Goal: Task Accomplishment & Management: Manage account settings

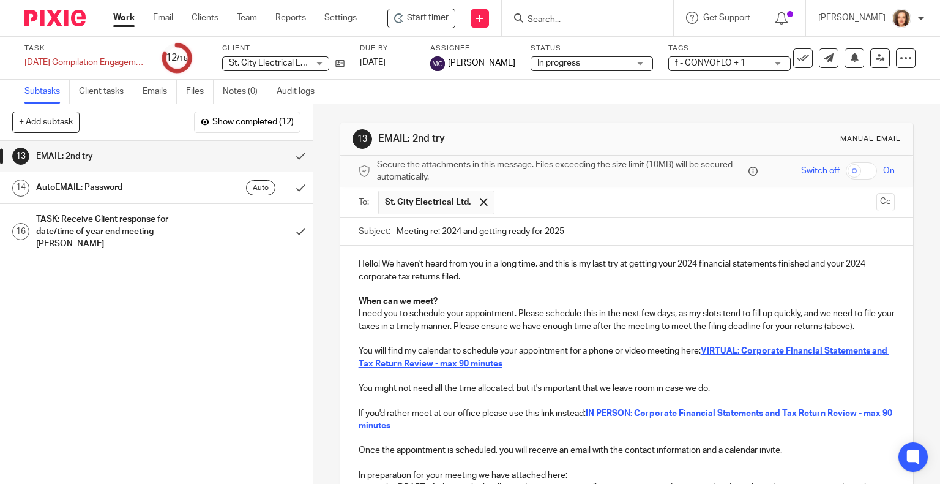
scroll to position [226, 0]
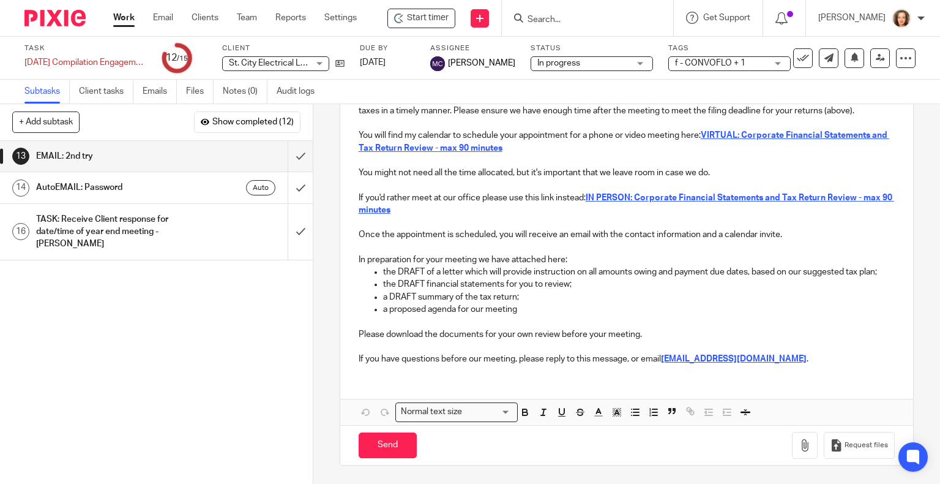
click at [477, 266] on p "the DRAFT of a letter which will provide instruction on all amounts owing and p…" at bounding box center [639, 272] width 512 height 12
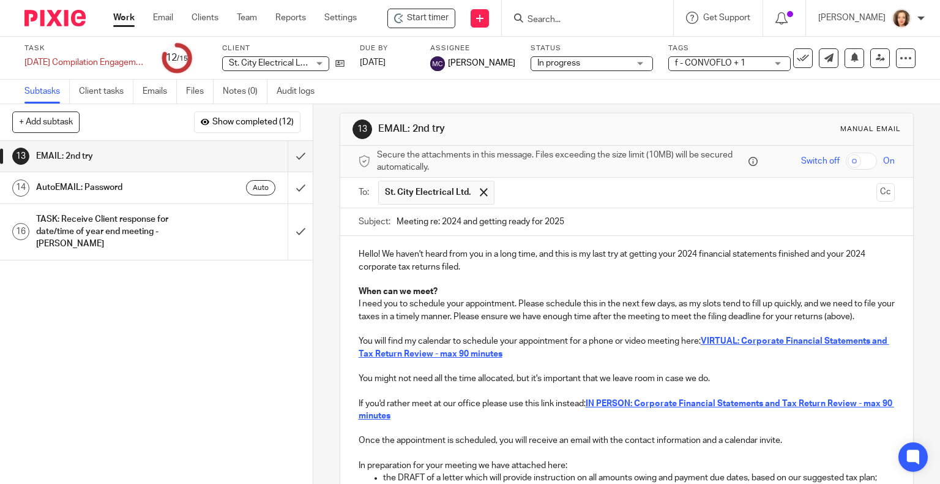
scroll to position [0, 0]
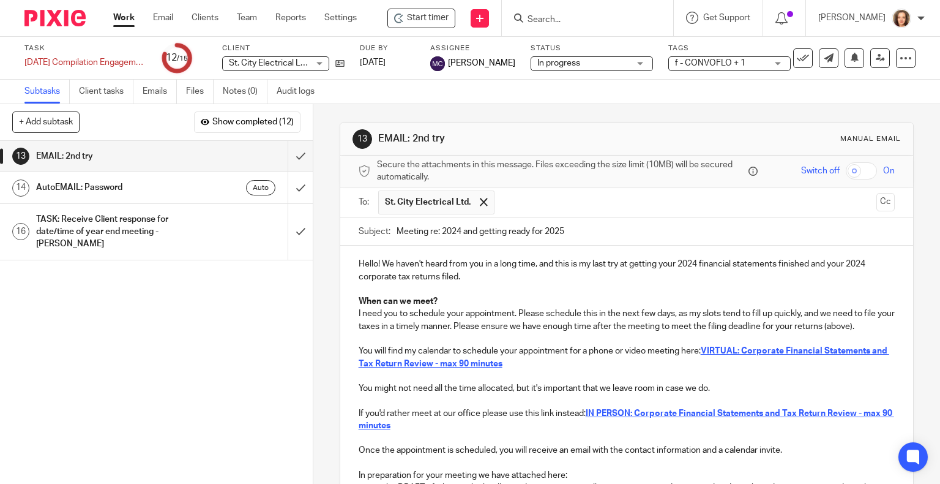
click at [852, 174] on input "checkbox" at bounding box center [861, 170] width 31 height 17
checkbox input "true"
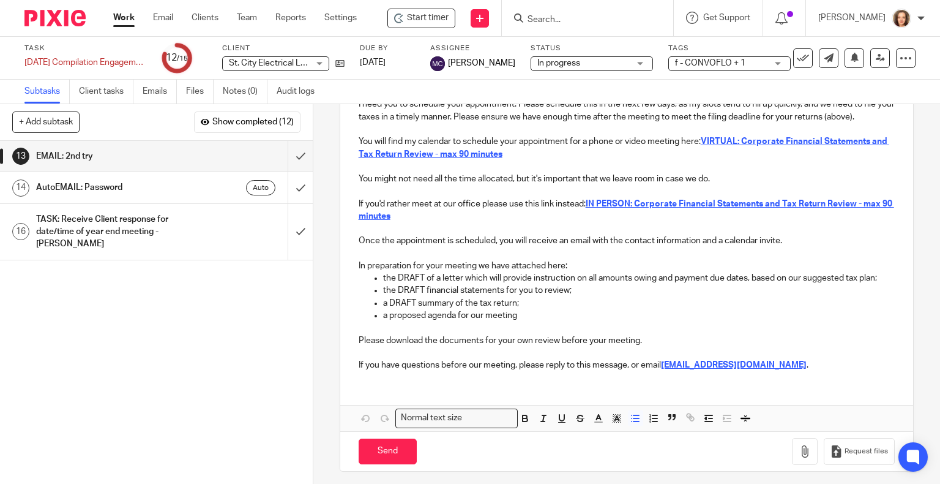
scroll to position [226, 0]
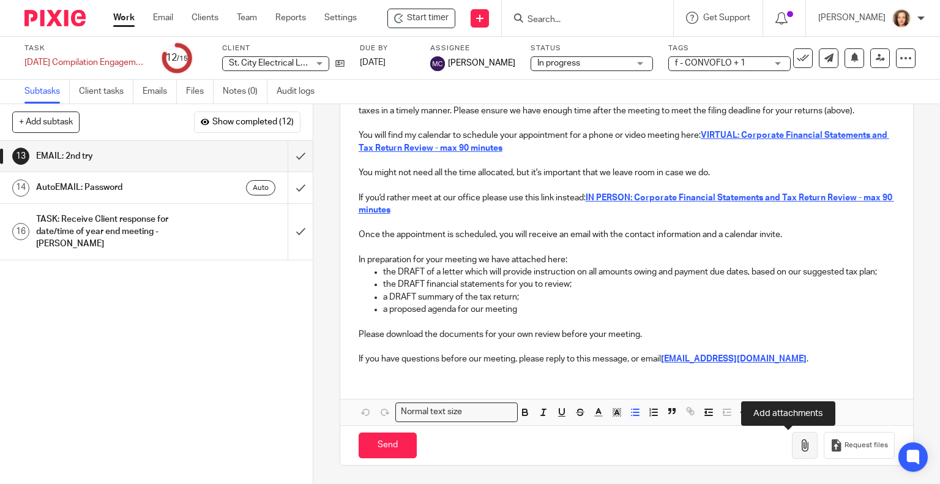
click at [799, 446] on icon "button" at bounding box center [805, 445] width 12 height 12
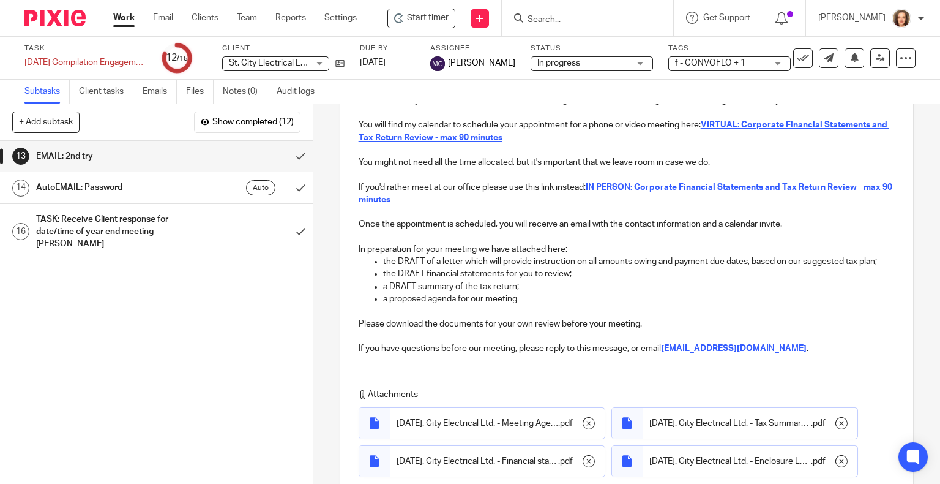
click at [791, 354] on p "If you have questions before our meeting, please reply to this message, or emai…" at bounding box center [627, 348] width 537 height 12
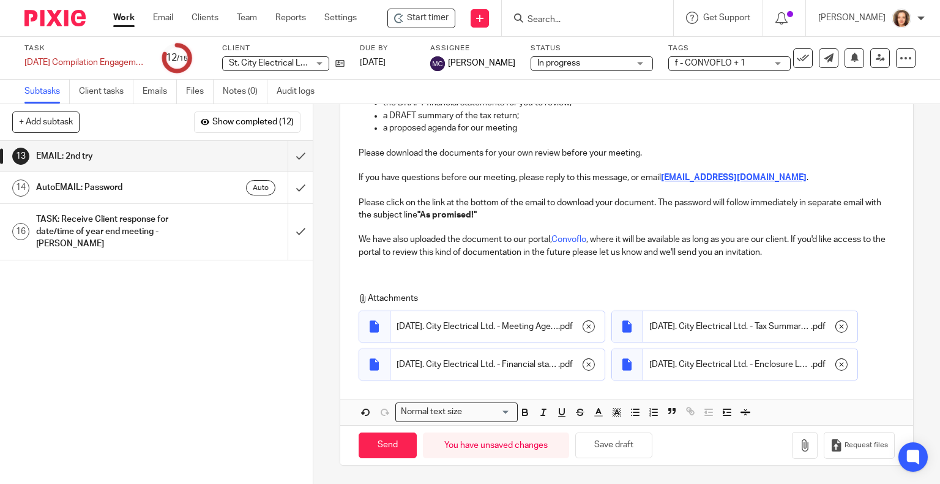
scroll to position [407, 0]
click at [651, 200] on p "Please click on the link at the bottom of the email to download your document. …" at bounding box center [627, 209] width 537 height 25
click at [389, 452] on input "Send" at bounding box center [388, 445] width 58 height 26
checkbox input "false"
type input "Sent"
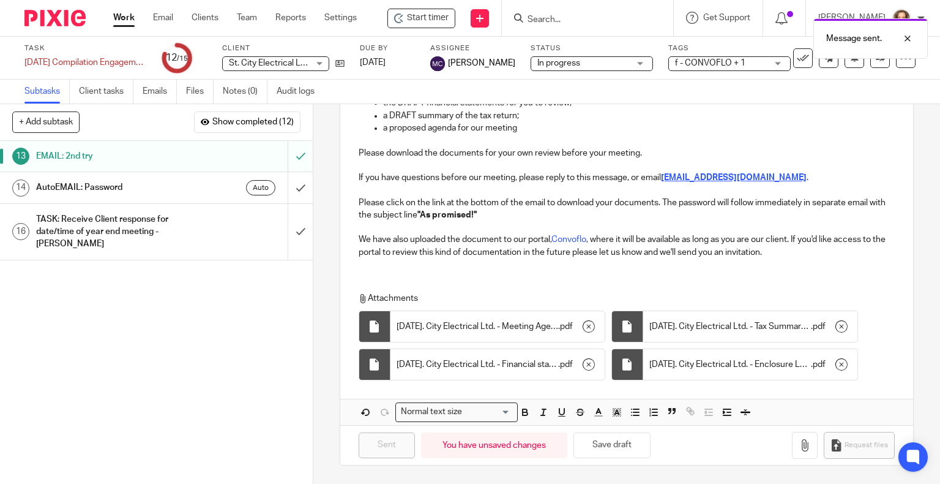
click at [196, 190] on div "Auto" at bounding box center [236, 187] width 80 height 15
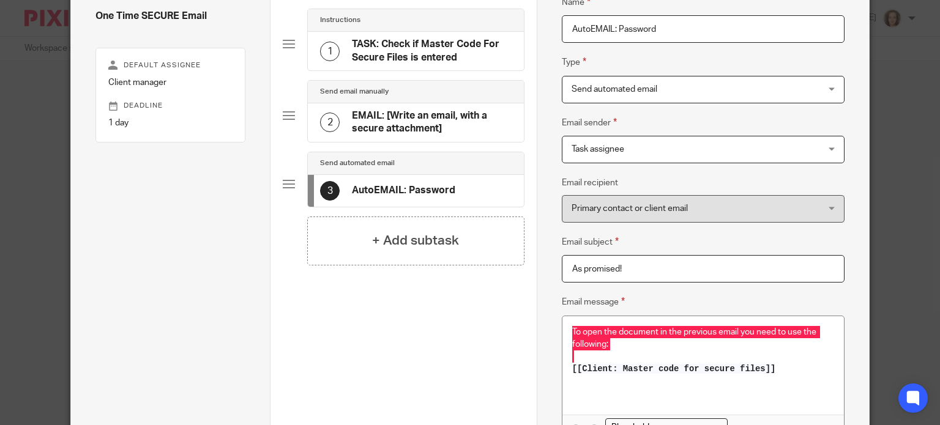
scroll to position [81, 0]
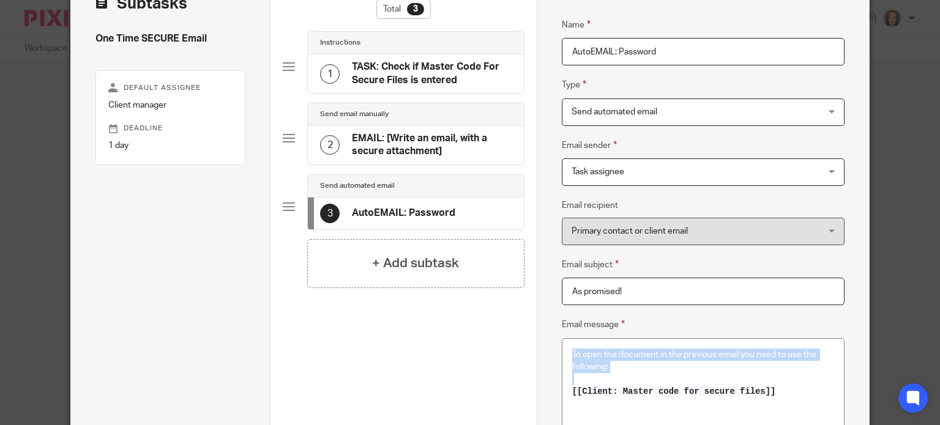
click at [408, 144] on h4 "EMAIL: [Write an email, with a secure attachment]" at bounding box center [432, 145] width 160 height 26
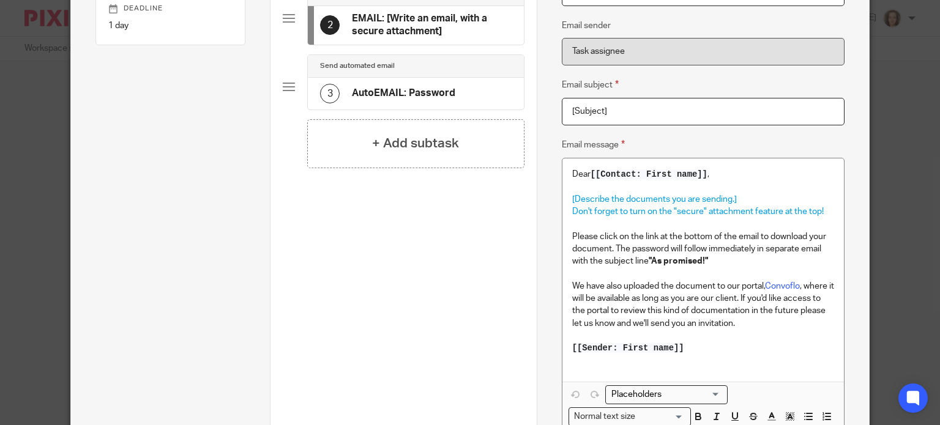
scroll to position [368, 0]
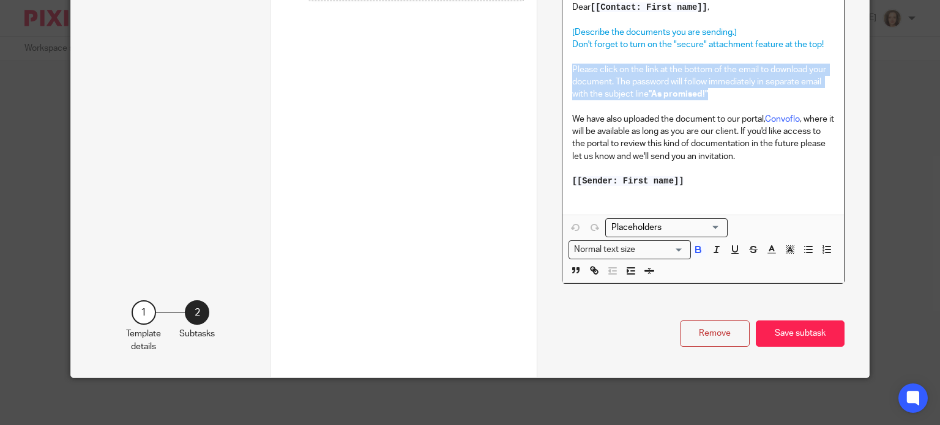
drag, startPoint x: 716, startPoint y: 99, endPoint x: 567, endPoint y: 66, distance: 152.5
click at [572, 66] on p "Please click on the link at the bottom of the email to download your document. …" at bounding box center [703, 82] width 262 height 37
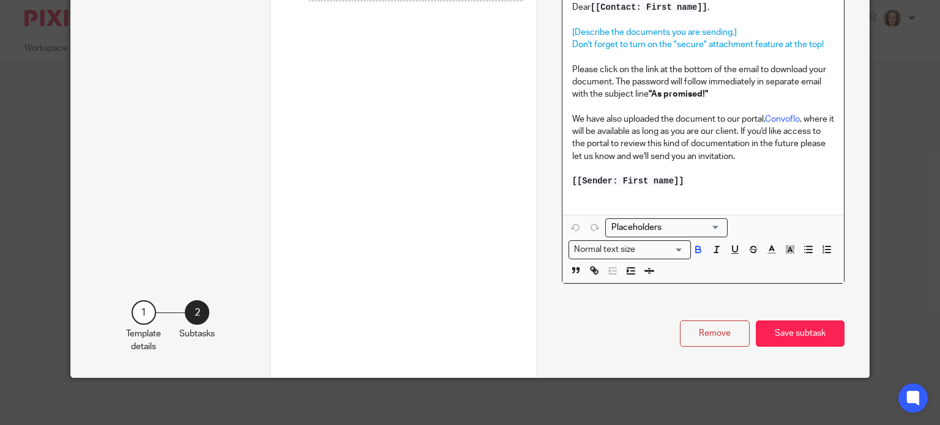
drag, startPoint x: 709, startPoint y: 159, endPoint x: 747, endPoint y: 165, distance: 38.4
click at [709, 160] on p "We have also uploaded the document to our portal, Convoflo , where it will be a…" at bounding box center [703, 138] width 262 height 50
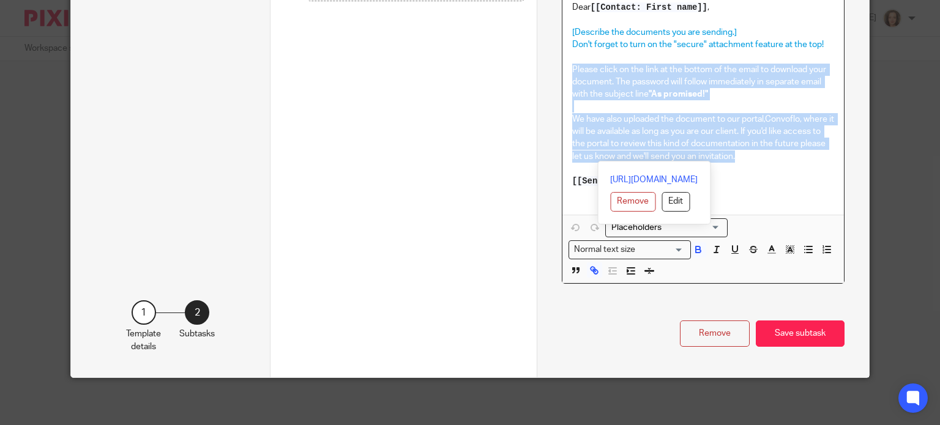
drag, startPoint x: 684, startPoint y: 141, endPoint x: 565, endPoint y: 66, distance: 141.1
click at [565, 66] on div "Dear [[Contact: First name]] , [Describe the documents you are sending.] Don't …" at bounding box center [704, 102] width 282 height 223
copy div "Please click on the link at the bottom of the email to download your document. …"
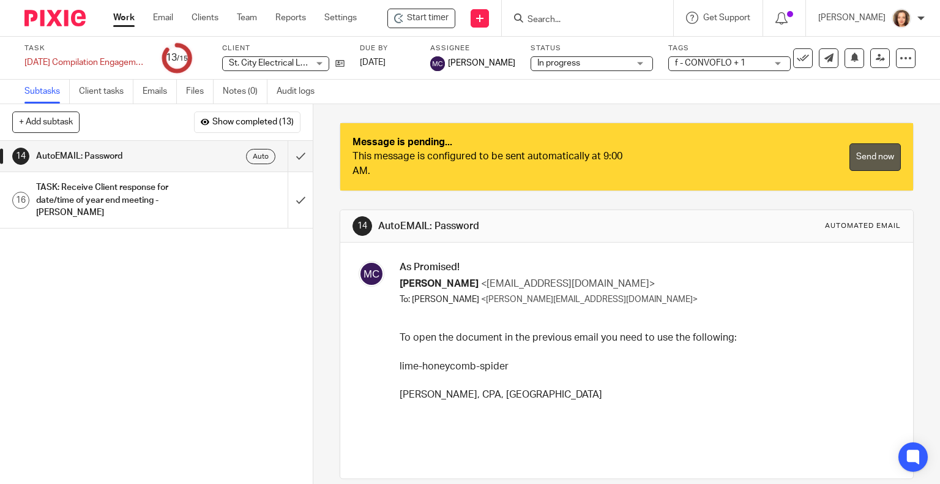
click at [853, 155] on link "Send now" at bounding box center [875, 157] width 51 height 28
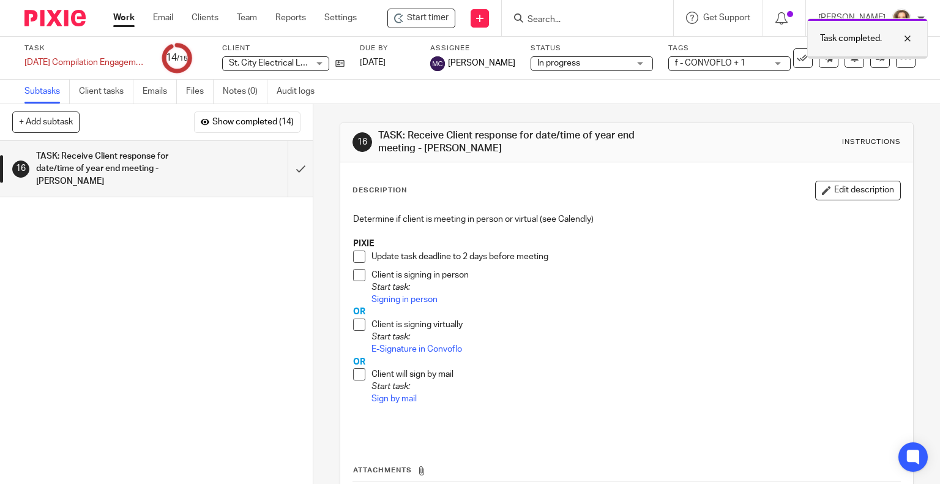
click at [909, 40] on div at bounding box center [898, 38] width 33 height 15
click at [153, 95] on link "Emails" at bounding box center [160, 92] width 34 height 24
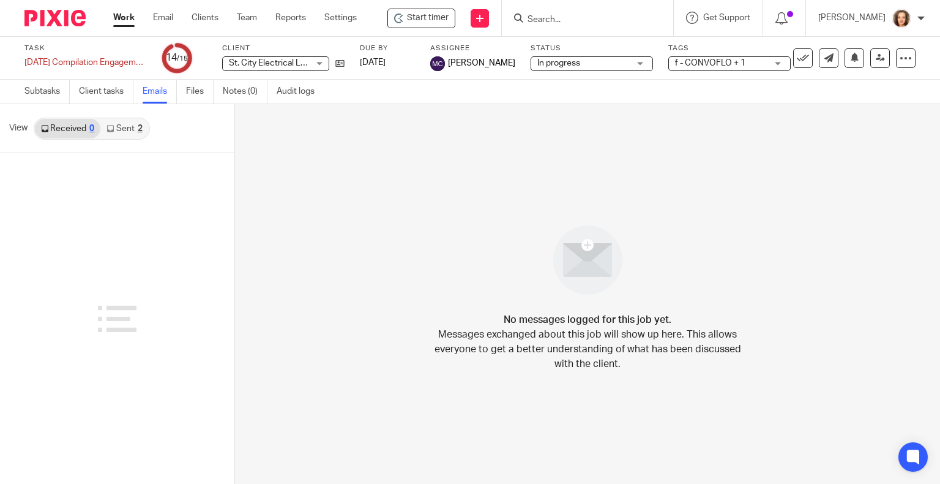
click at [404, 210] on div "No messages logged for this job yet. Messages exchanged about this job will sho…" at bounding box center [587, 294] width 705 height 380
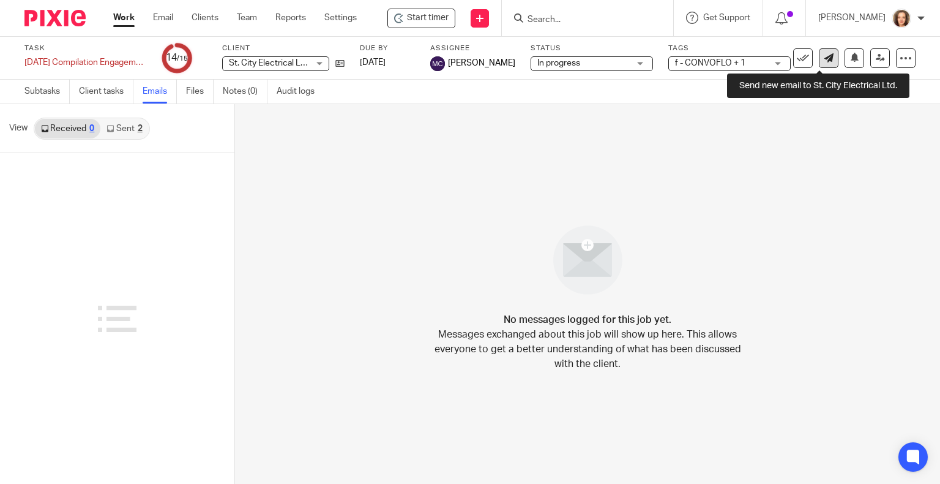
click at [825, 60] on icon at bounding box center [829, 57] width 9 height 9
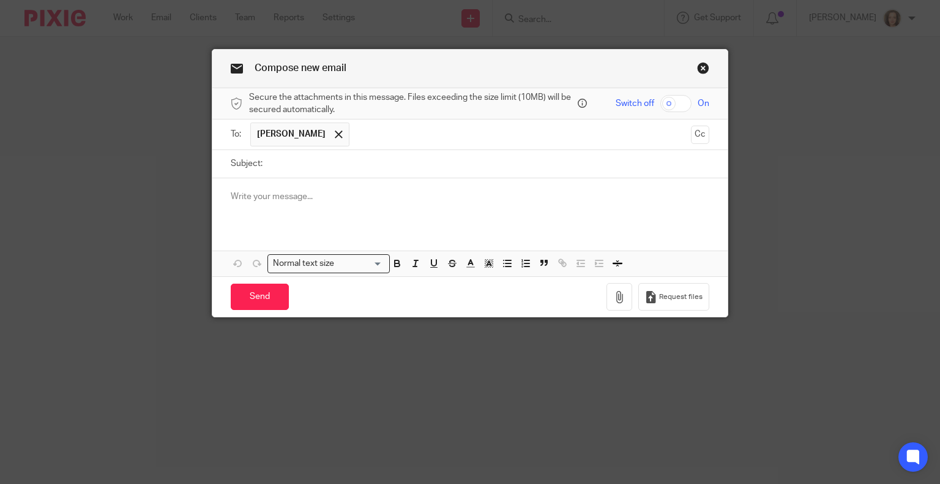
click at [313, 162] on input "Subject:" at bounding box center [489, 164] width 441 height 28
click at [697, 69] on link "Close this dialog window" at bounding box center [703, 70] width 12 height 17
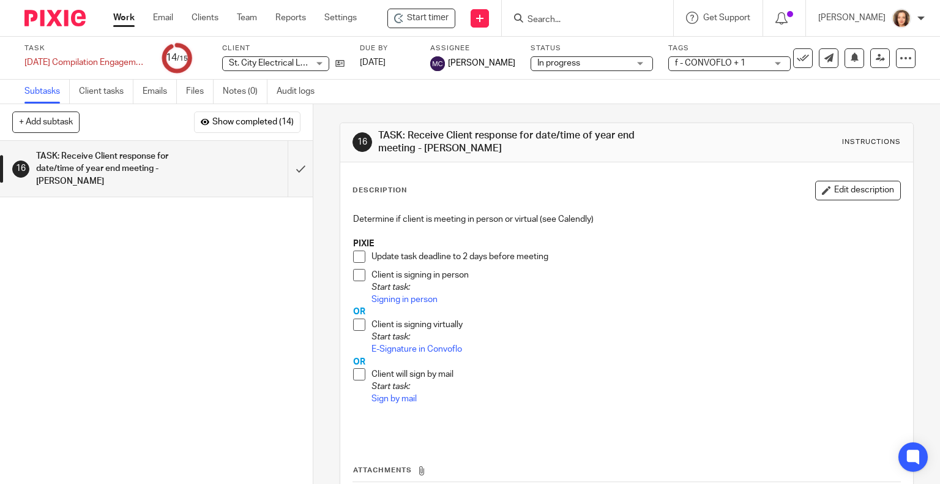
click at [737, 146] on div "16 TASK: Receive Client response for date/time of year end meeting - MICHELE In…" at bounding box center [627, 142] width 549 height 26
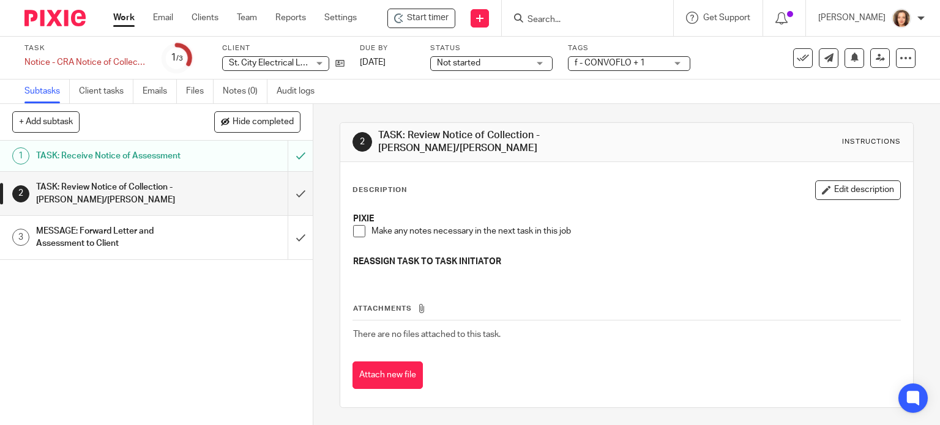
click at [611, 181] on div "Description Edit description" at bounding box center [627, 191] width 549 height 20
click at [355, 225] on span at bounding box center [359, 231] width 12 height 12
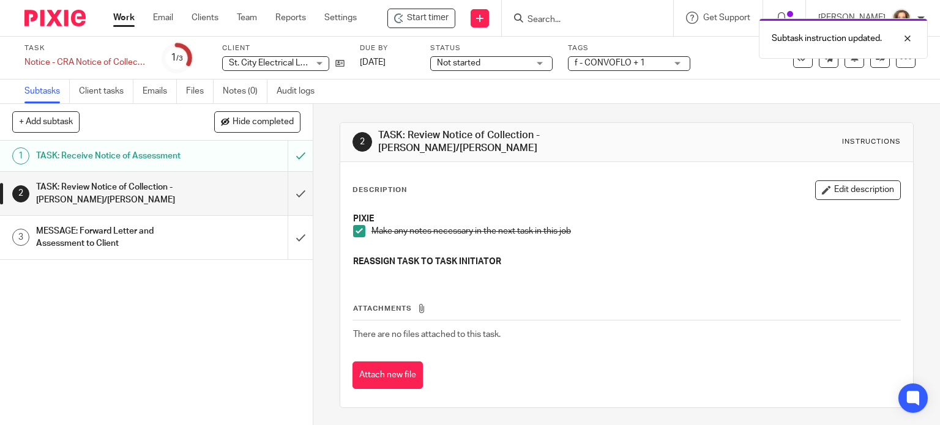
click at [203, 195] on div "TASK: Review Notice of Collection - [PERSON_NAME]/[PERSON_NAME]" at bounding box center [155, 193] width 239 height 31
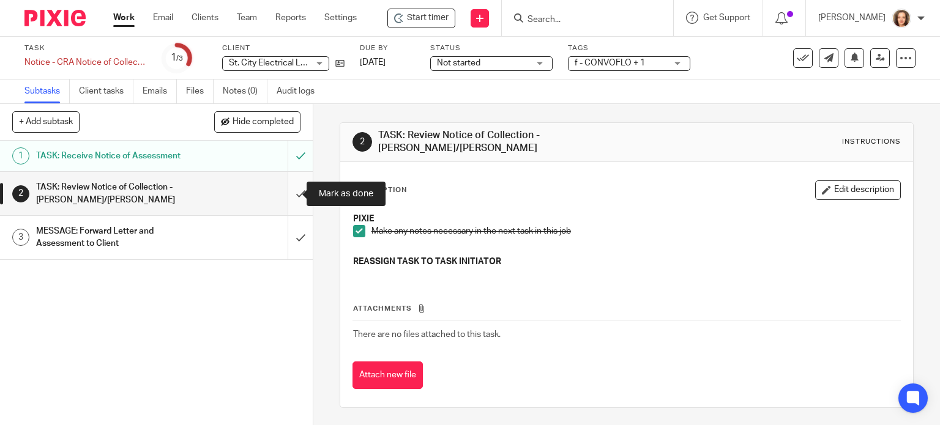
click at [287, 193] on input "submit" at bounding box center [156, 193] width 313 height 43
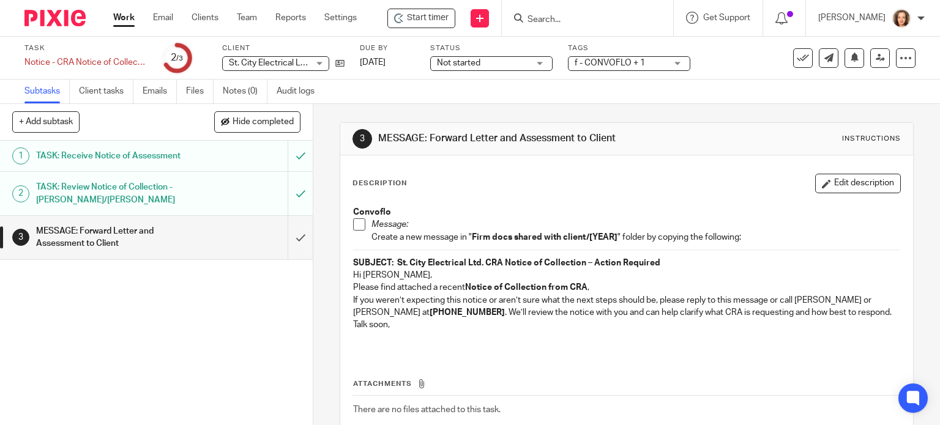
click at [493, 310] on p "If you weren’t expecting this notice or aren’t sure what the next steps should …" at bounding box center [627, 306] width 548 height 25
click at [585, 282] on p "Please find attached a recent Notice of Collection from CRA ," at bounding box center [627, 288] width 548 height 12
click at [867, 180] on button "Edit description" at bounding box center [858, 184] width 86 height 20
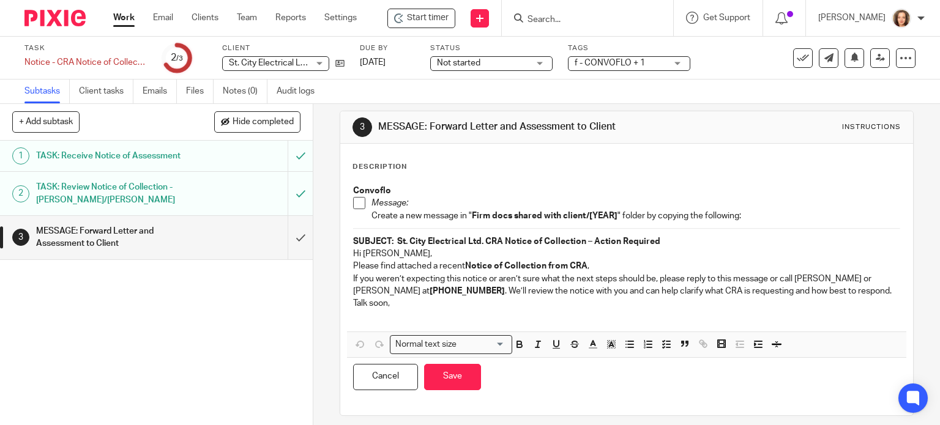
scroll to position [18, 0]
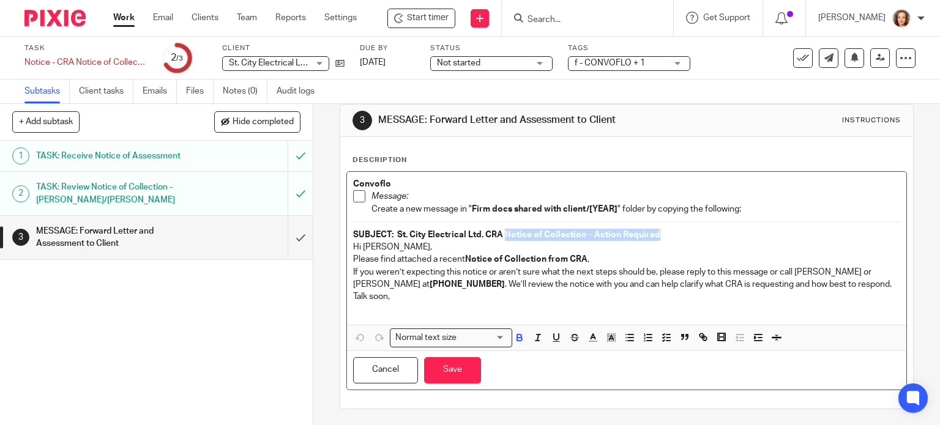
drag, startPoint x: 502, startPoint y: 231, endPoint x: 692, endPoint y: 234, distance: 190.4
click at [692, 234] on p "SUBJECT: St. City Electrical Ltd. CRA Notice of Collection – Action Required" at bounding box center [627, 235] width 548 height 12
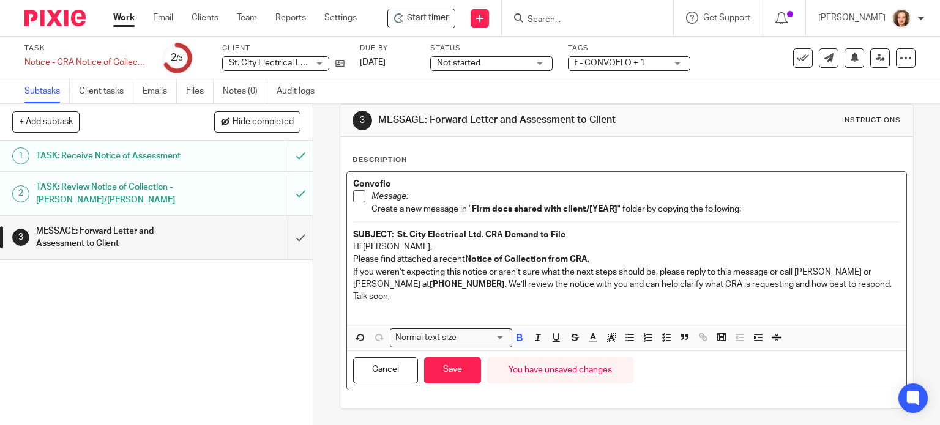
click at [629, 255] on p "Please find attached a recent Notice of Collection from CRA ," at bounding box center [627, 259] width 548 height 12
click at [353, 256] on p "Please find attached a recent Notice of Collection from CRA ," at bounding box center [627, 259] width 548 height 12
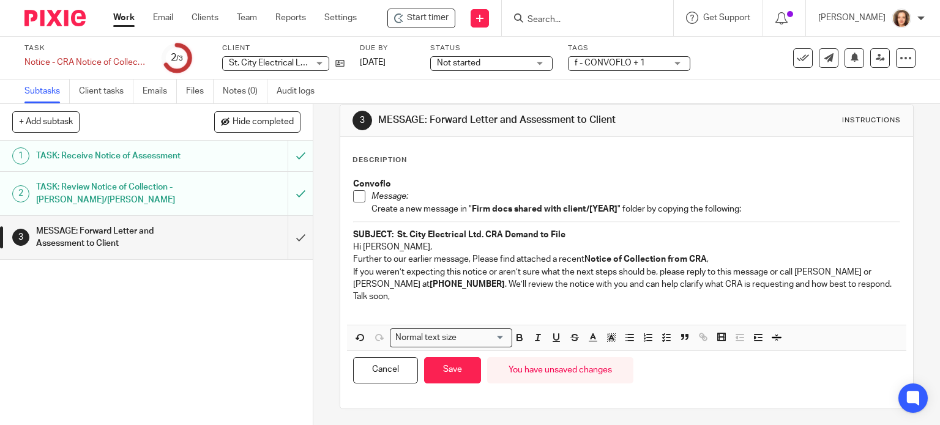
click at [449, 245] on p "Hi [PERSON_NAME]," at bounding box center [627, 247] width 548 height 12
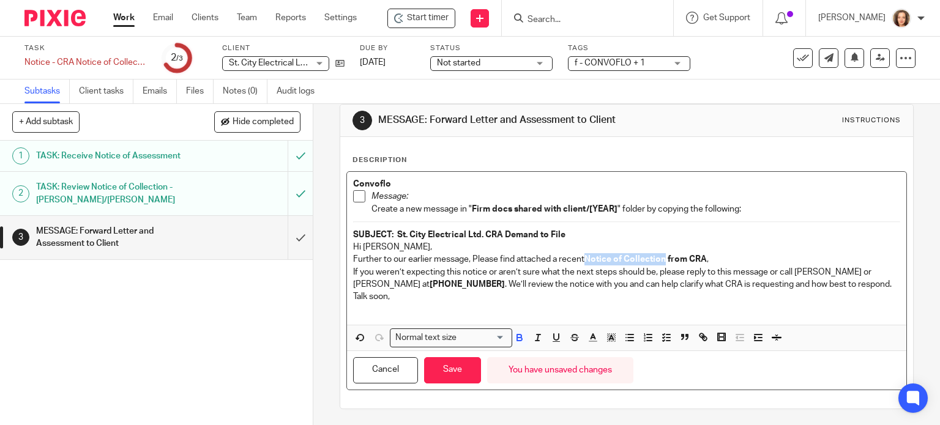
drag, startPoint x: 584, startPoint y: 255, endPoint x: 663, endPoint y: 259, distance: 79.1
click at [663, 259] on strong "Notice of Collection from CRA" at bounding box center [646, 259] width 122 height 9
click at [353, 271] on p "If you weren’t expecting this notice or aren’t sure what the next steps should …" at bounding box center [627, 278] width 548 height 25
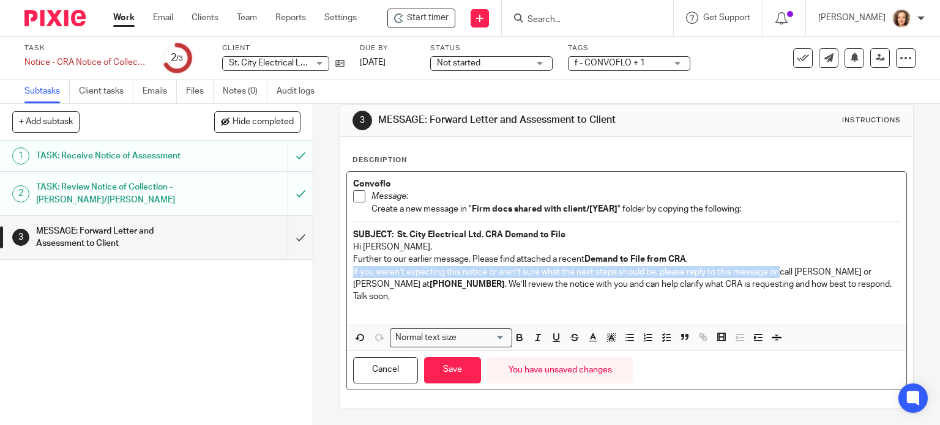
click at [777, 269] on p "If you weren’t expecting this notice or aren’t sure what the next steps should …" at bounding box center [627, 278] width 548 height 25
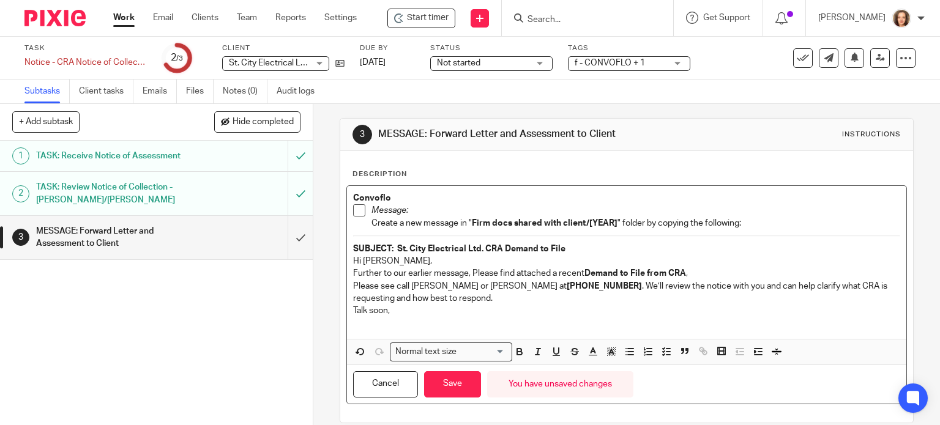
scroll to position [0, 0]
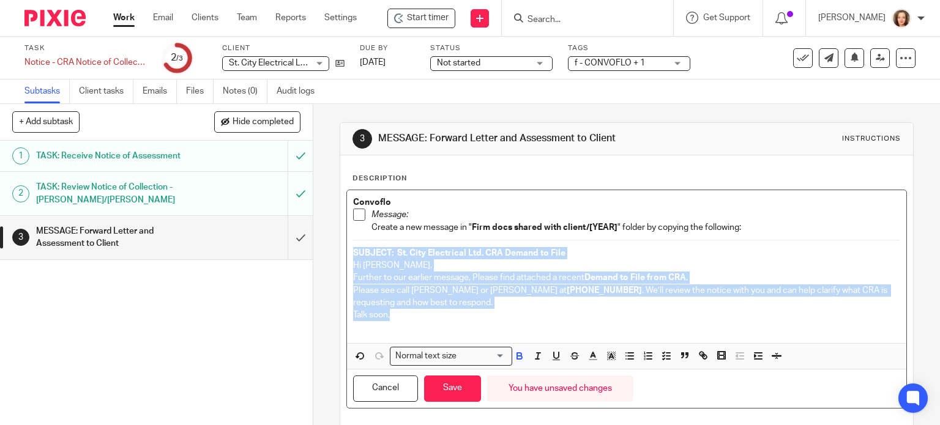
drag, startPoint x: 392, startPoint y: 318, endPoint x: 356, endPoint y: 247, distance: 79.7
click at [348, 247] on div "Convoflo Message: Create a new message in " Firm docs shared with client/[YEAR]…" at bounding box center [627, 266] width 560 height 153
copy div "SUBJECT: St. City Electrical Ltd. CRA Demand to File Hi Mike, Further to our ea…"
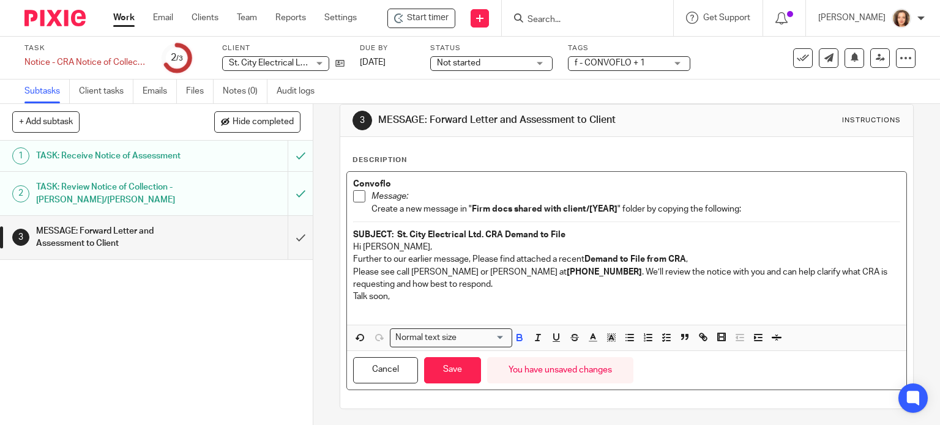
click at [609, 140] on div "Description Convoflo Message: Create a new message in " Firm docs shared with c…" at bounding box center [627, 273] width 574 height 272
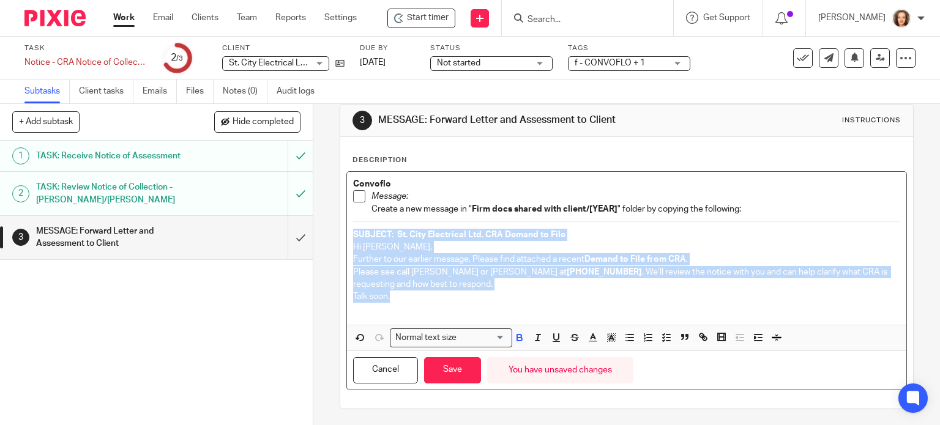
drag, startPoint x: 399, startPoint y: 299, endPoint x: 345, endPoint y: 233, distance: 85.3
click at [347, 233] on div "Convoflo Message: Create a new message in " Firm docs shared with client/[YEAR]…" at bounding box center [627, 248] width 560 height 153
copy div "SUBJECT: St. City Electrical Ltd. CRA Demand to File Hi Mike, Further to our ea…"
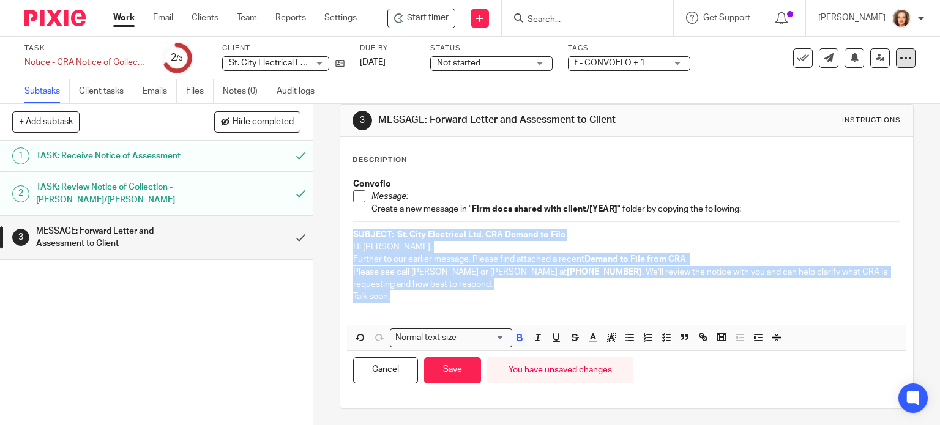
click at [900, 56] on icon at bounding box center [906, 58] width 12 height 12
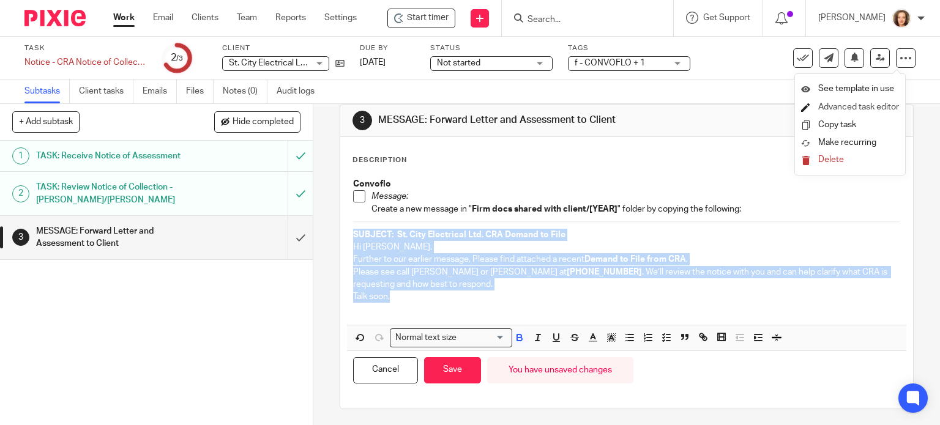
click at [848, 104] on link "Advanced task editor" at bounding box center [859, 107] width 81 height 9
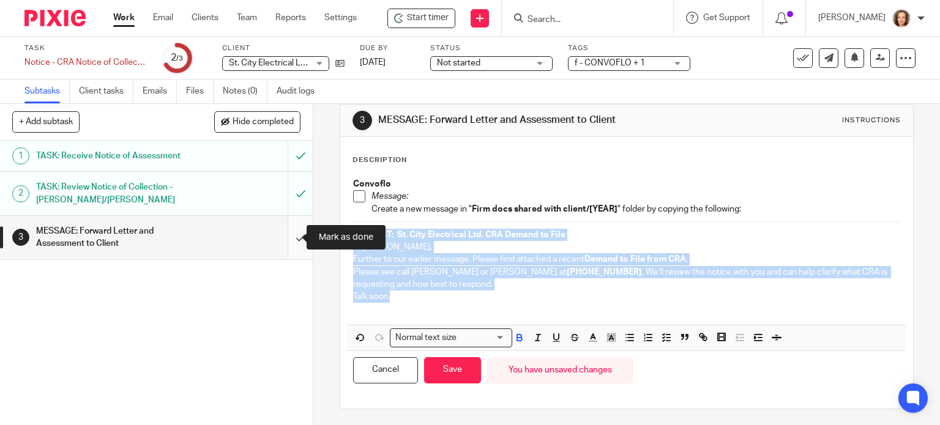
click at [286, 237] on input "submit" at bounding box center [156, 237] width 313 height 43
click at [441, 365] on button "Save" at bounding box center [452, 371] width 57 height 26
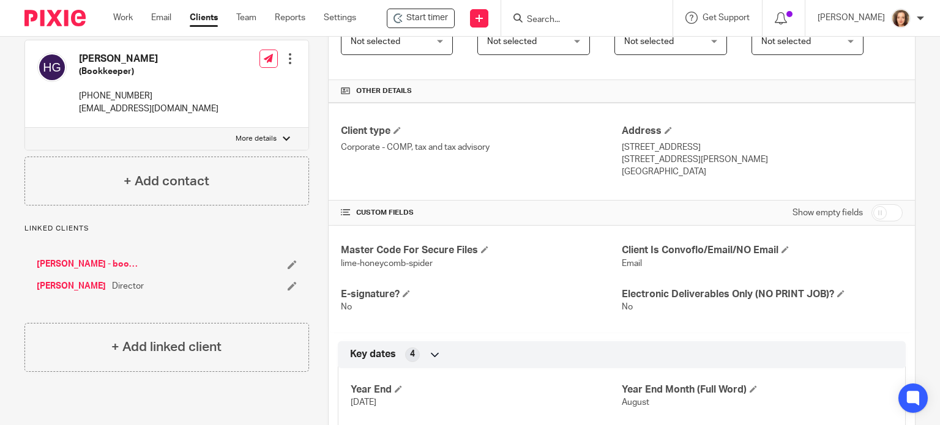
scroll to position [471, 0]
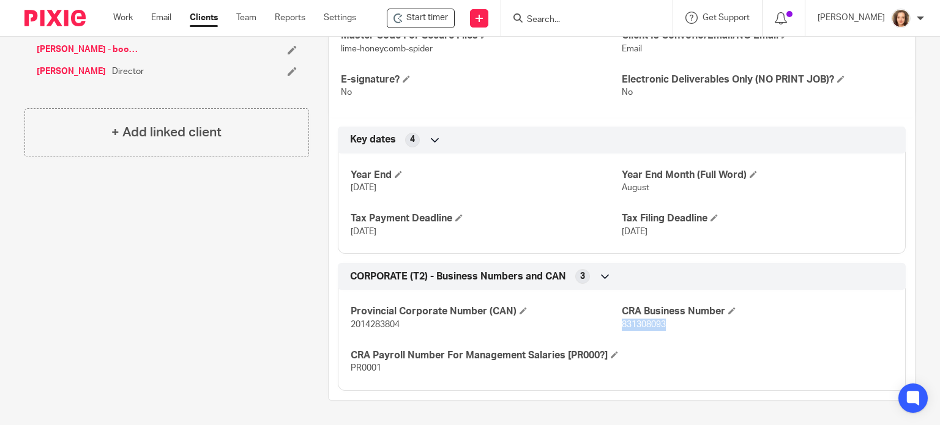
drag, startPoint x: 664, startPoint y: 314, endPoint x: 615, endPoint y: 314, distance: 48.4
click at [622, 319] on p "831308093" at bounding box center [757, 325] width 271 height 12
copy span "831308093"
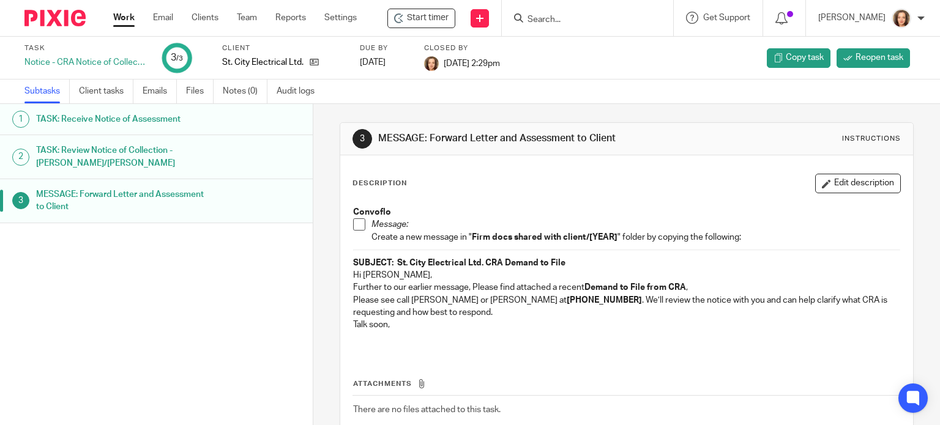
click at [460, 166] on div "Description Edit description Convoflo Message: Create a new message in " Firm d…" at bounding box center [627, 320] width 574 height 328
click at [557, 21] on input "Search" at bounding box center [582, 20] width 110 height 11
click at [560, 17] on input "Search" at bounding box center [582, 20] width 110 height 11
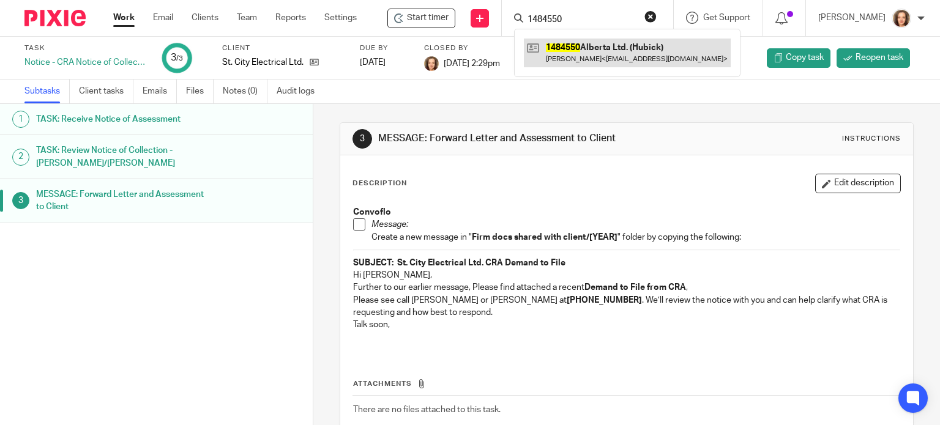
type input "1484550"
click at [613, 51] on link at bounding box center [627, 53] width 207 height 28
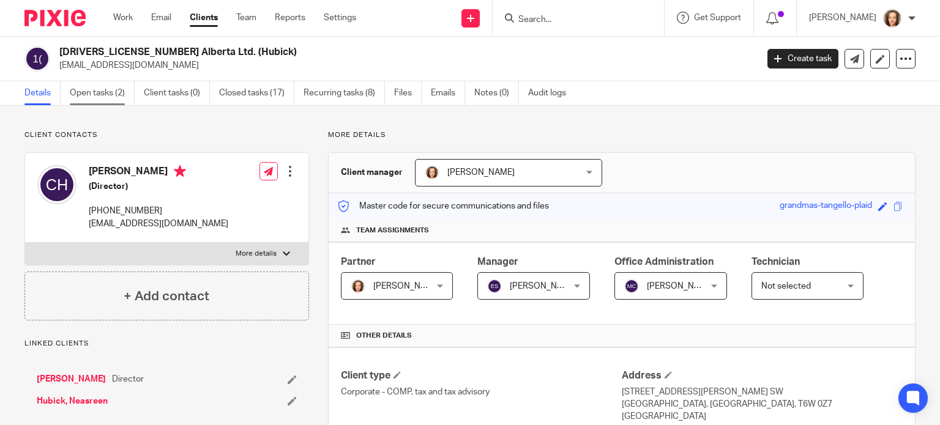
click at [90, 97] on link "Open tasks (2)" at bounding box center [102, 93] width 65 height 24
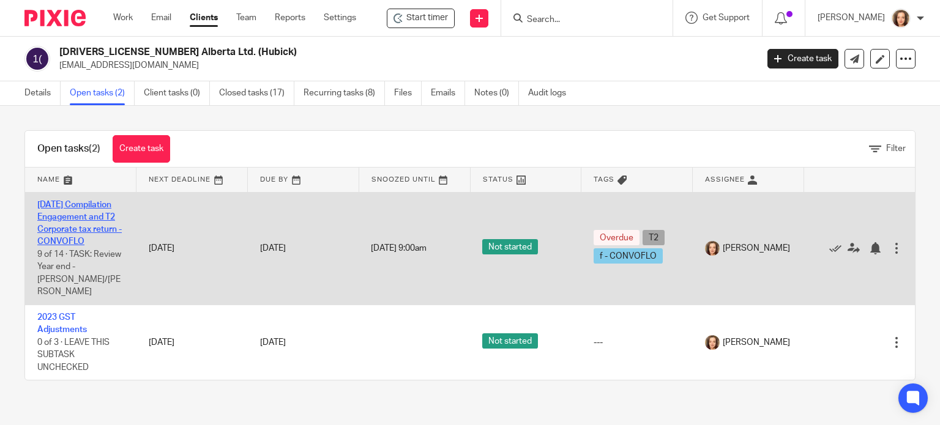
click at [72, 228] on link "[DATE] Compilation Engagement and T2 Corporate tax return - CONVOFLO" at bounding box center [79, 224] width 84 height 46
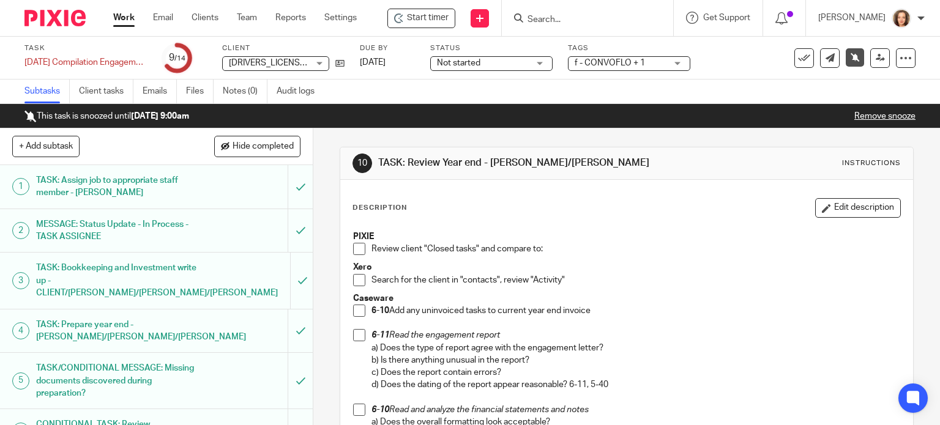
click at [353, 248] on span at bounding box center [359, 249] width 12 height 12
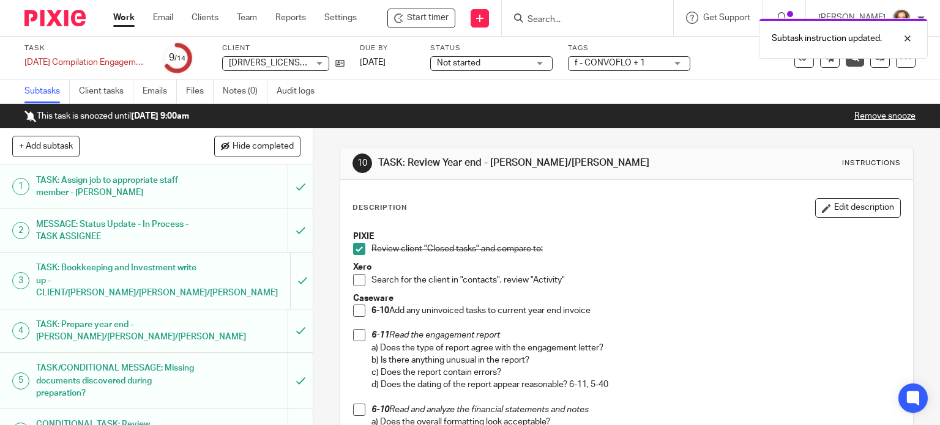
click at [358, 283] on span at bounding box center [359, 280] width 12 height 12
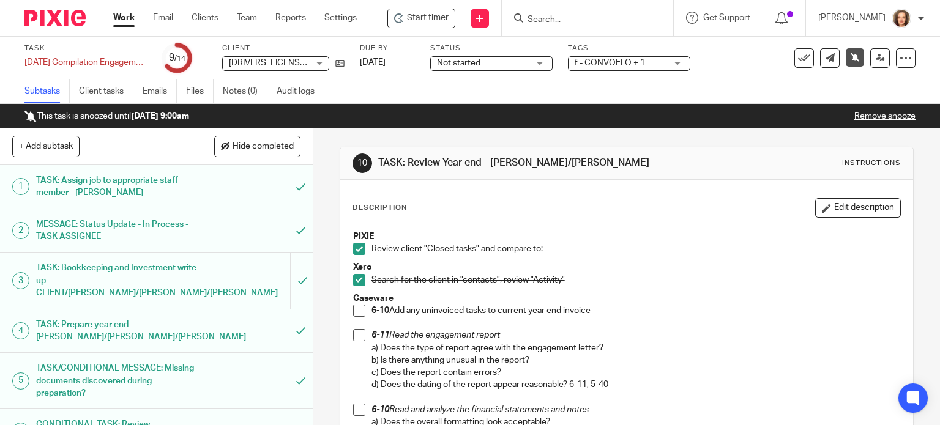
click at [877, 116] on link "Remove snooze" at bounding box center [885, 116] width 61 height 9
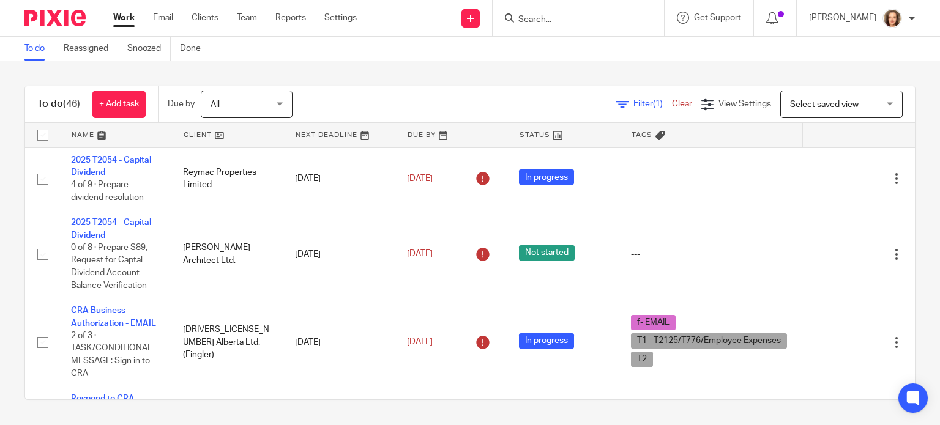
click at [566, 20] on input "Search" at bounding box center [572, 20] width 110 height 11
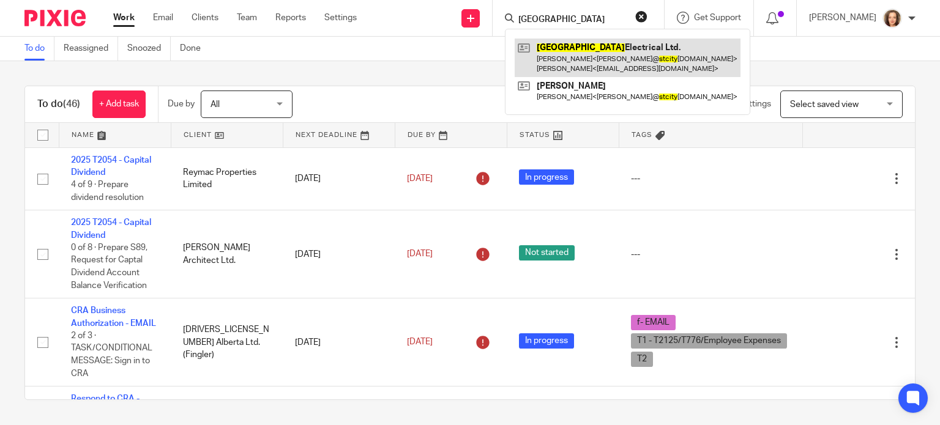
type input "St. city"
click at [575, 42] on link at bounding box center [628, 58] width 226 height 38
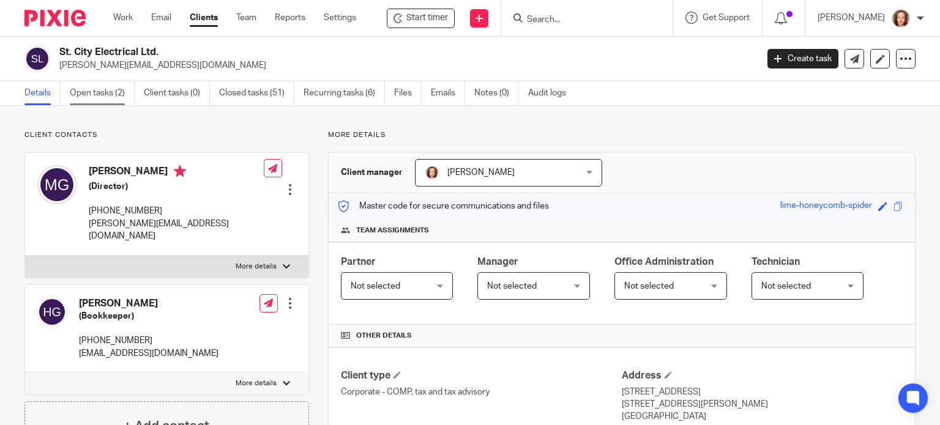
click at [100, 93] on link "Open tasks (2)" at bounding box center [102, 93] width 65 height 24
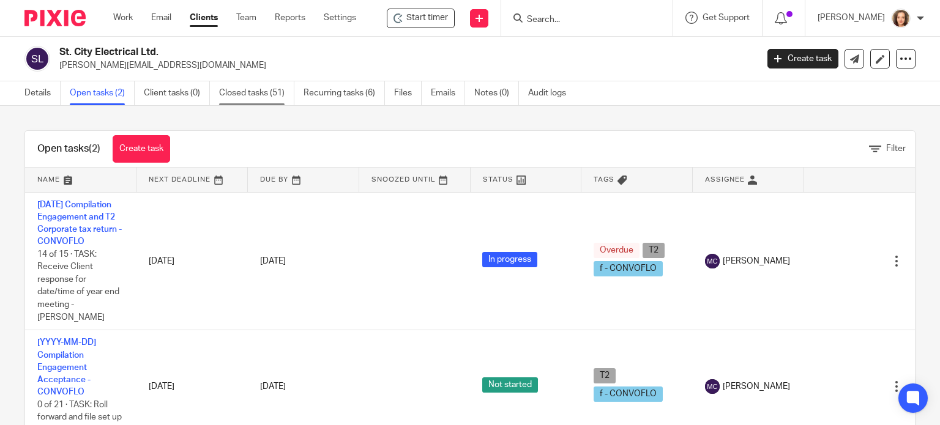
click at [259, 92] on link "Closed tasks (51)" at bounding box center [256, 93] width 75 height 24
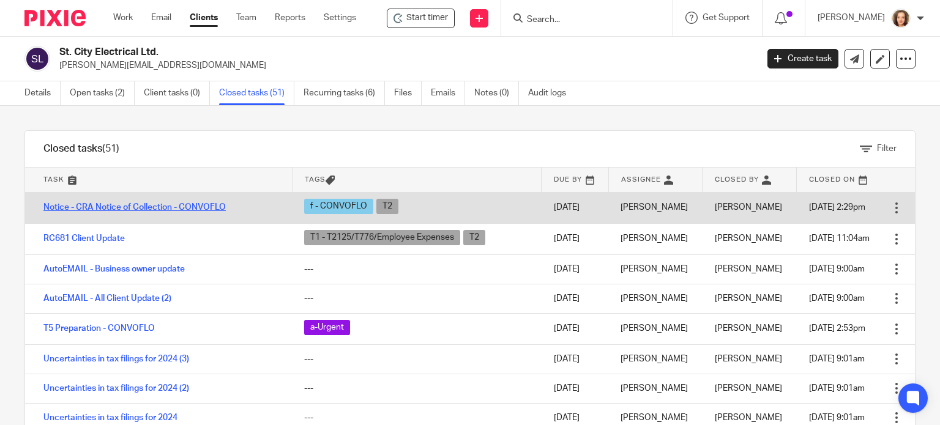
click at [182, 208] on link "Notice - CRA Notice of Collection - CONVOFLO" at bounding box center [134, 207] width 182 height 9
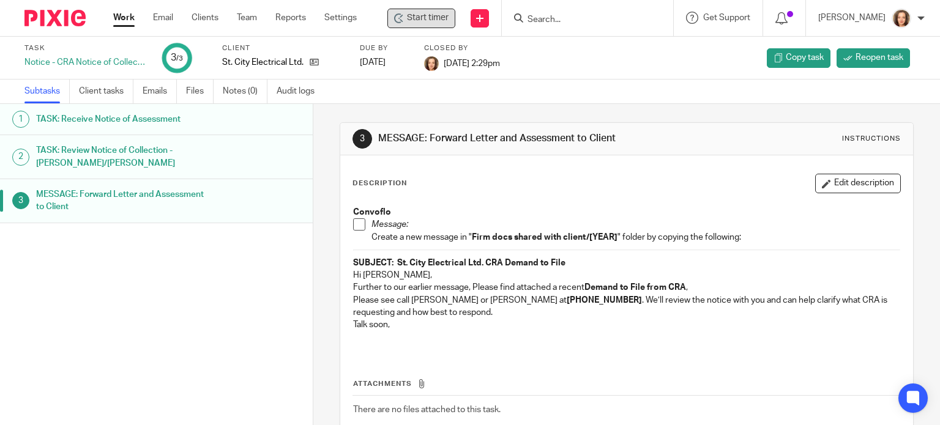
click at [419, 21] on span "Start timer" at bounding box center [428, 18] width 42 height 13
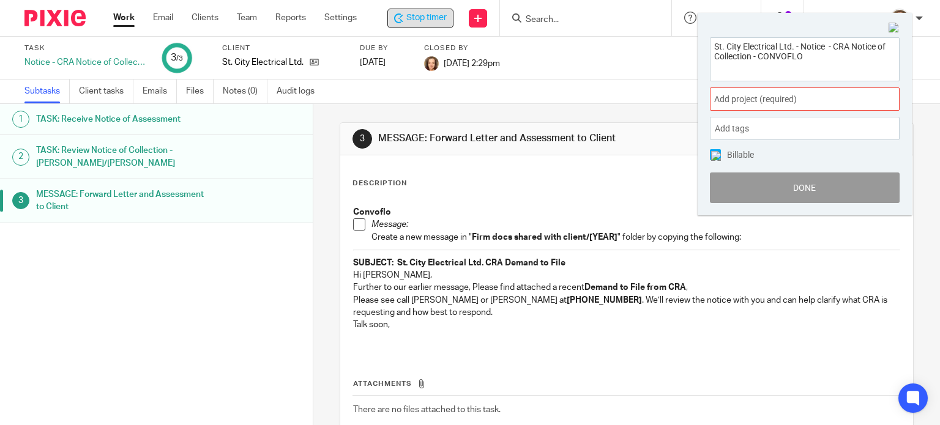
drag, startPoint x: 822, startPoint y: 55, endPoint x: 691, endPoint y: 37, distance: 131.7
click at [692, 39] on body "Work Email Clients Team Reports Settings Work Email Clients Team Reports Settin…" at bounding box center [470, 212] width 940 height 425
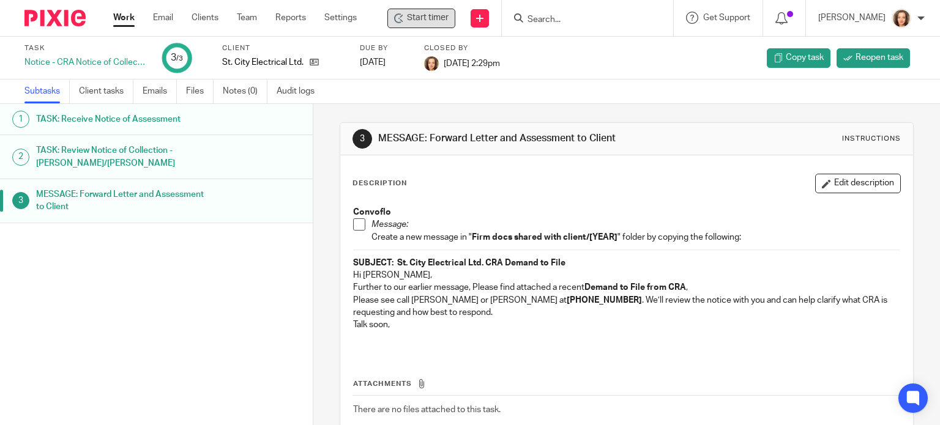
click at [877, 83] on div "Subtasks Client tasks Emails Files Notes (0) Audit logs" at bounding box center [470, 92] width 940 height 24
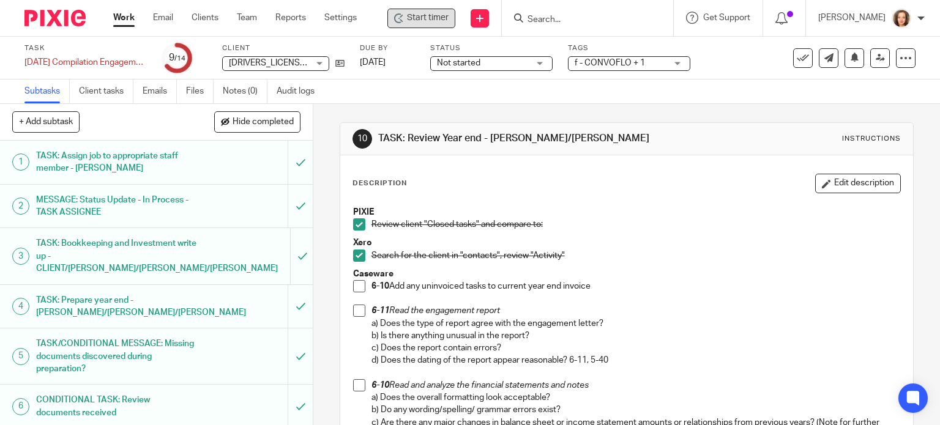
click at [418, 23] on span "Start timer" at bounding box center [428, 18] width 42 height 13
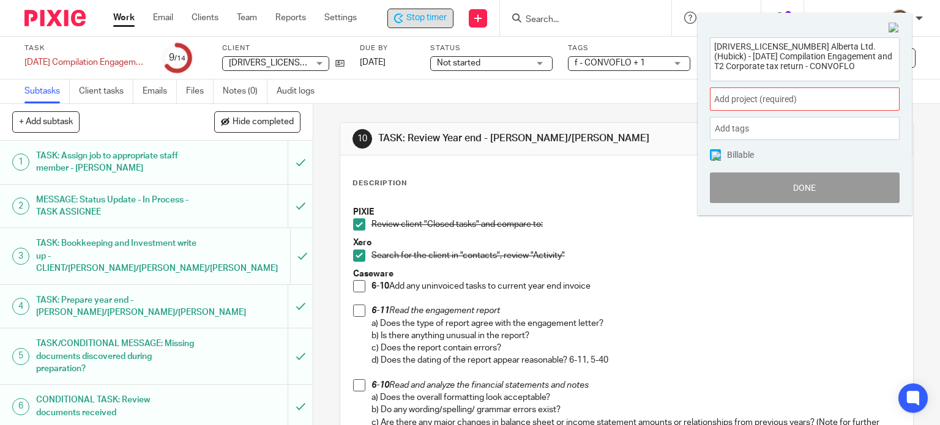
drag, startPoint x: 799, startPoint y: 72, endPoint x: 686, endPoint y: 40, distance: 117.5
click at [686, 41] on body "Work Email Clients Team Reports Settings Work Email Clients Team Reports Settin…" at bounding box center [470, 212] width 940 height 425
click at [800, 99] on span "Add project (required) :" at bounding box center [791, 99] width 154 height 13
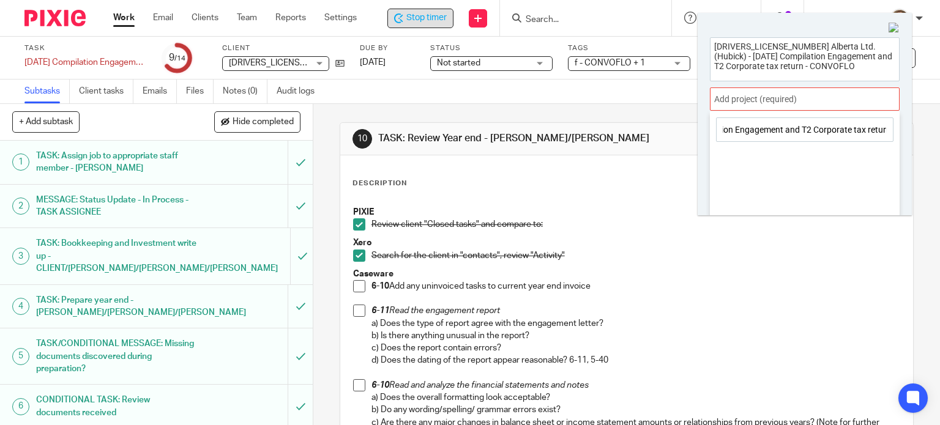
type input "1484550 Alberta Ltd. (Hubick) - 2025-04-30 Compilation Engagement and T2 Corpor…"
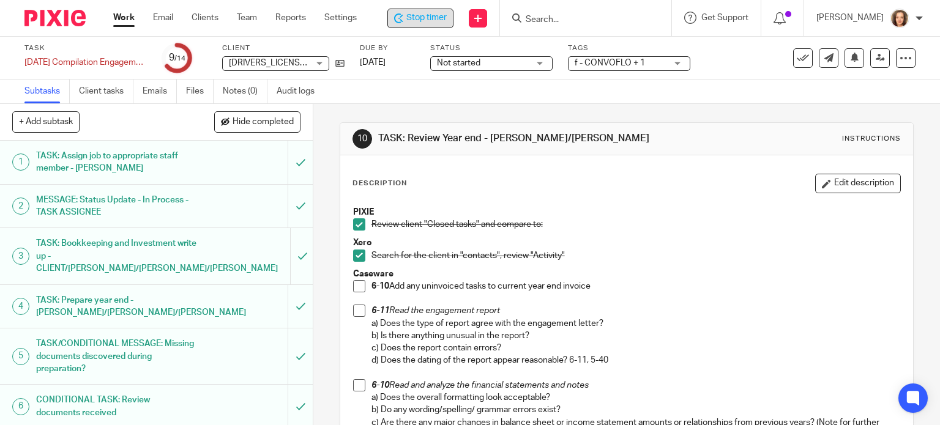
click at [568, 178] on div "Description Edit description" at bounding box center [627, 184] width 549 height 20
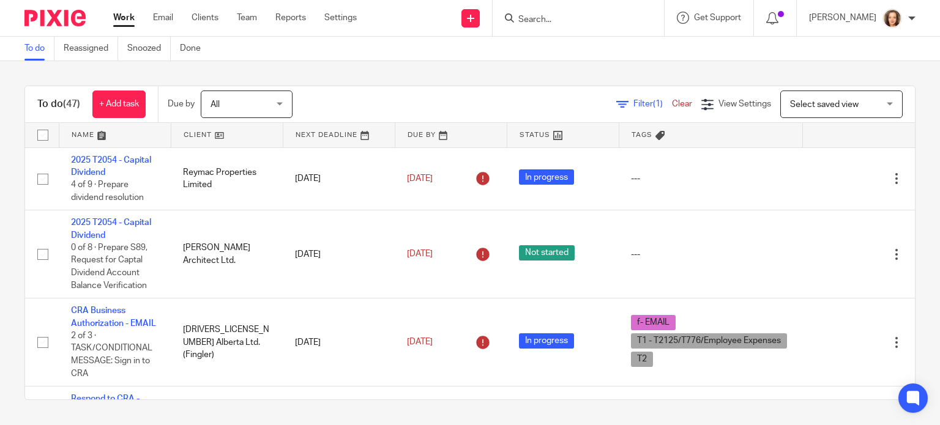
click at [610, 20] on input "Search" at bounding box center [572, 20] width 110 height 11
click at [571, 20] on input "Search" at bounding box center [572, 20] width 110 height 11
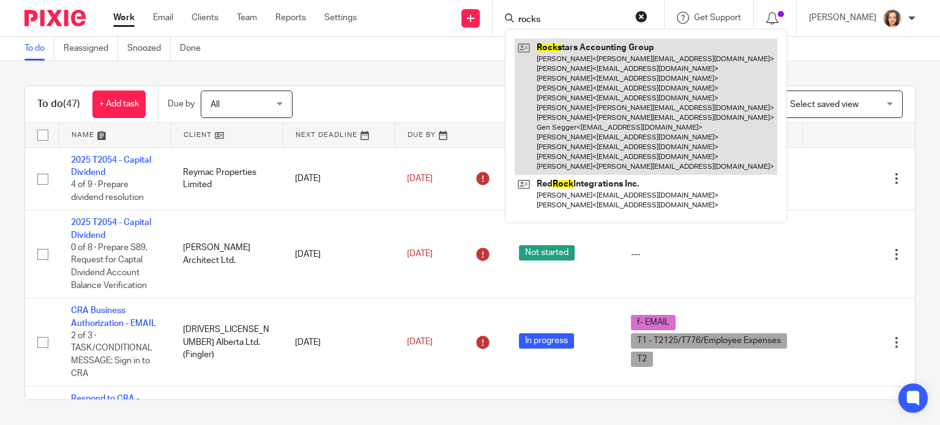
type input "rocks"
click at [624, 126] on link at bounding box center [646, 107] width 263 height 137
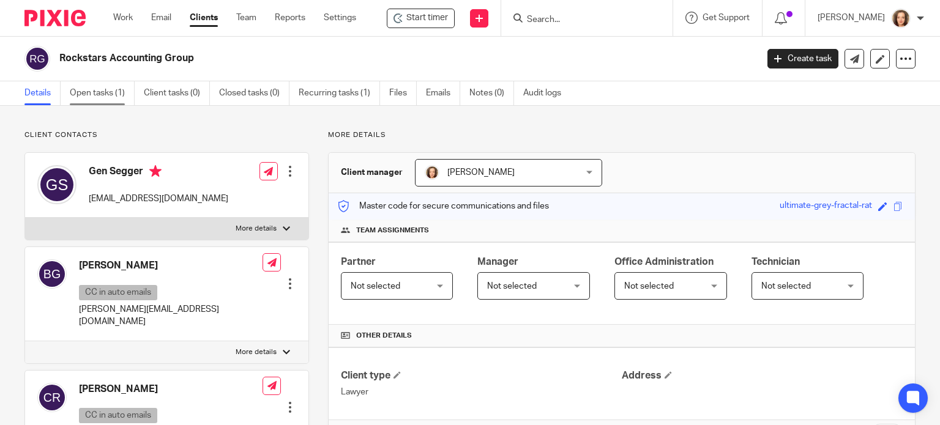
click at [78, 91] on link "Open tasks (1)" at bounding box center [102, 93] width 65 height 24
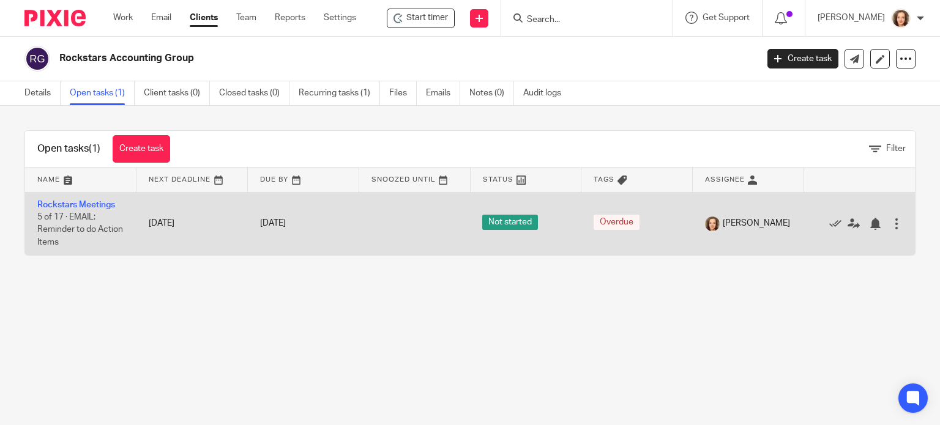
click at [482, 224] on span "Not started" at bounding box center [510, 222] width 56 height 15
click at [95, 204] on link "Rockstars Meetings" at bounding box center [76, 205] width 78 height 9
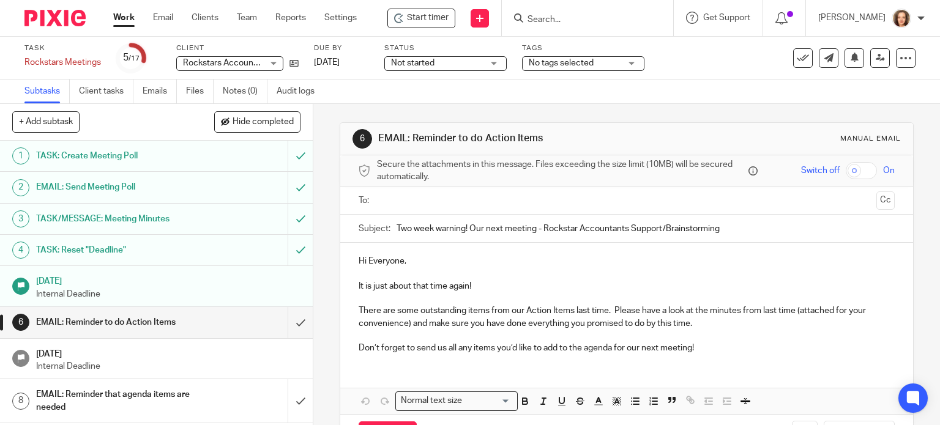
click at [495, 66] on div "Not started Not started" at bounding box center [445, 63] width 122 height 15
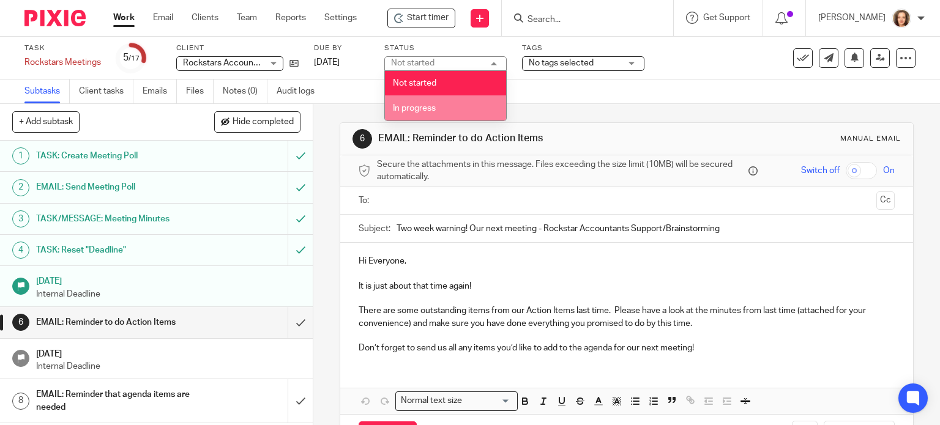
click at [430, 103] on li "In progress" at bounding box center [445, 108] width 121 height 25
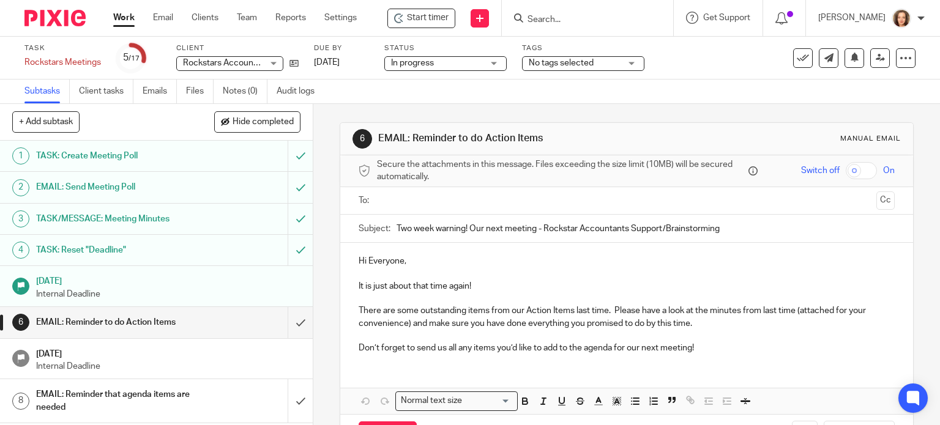
click at [430, 198] on input "text" at bounding box center [626, 201] width 490 height 14
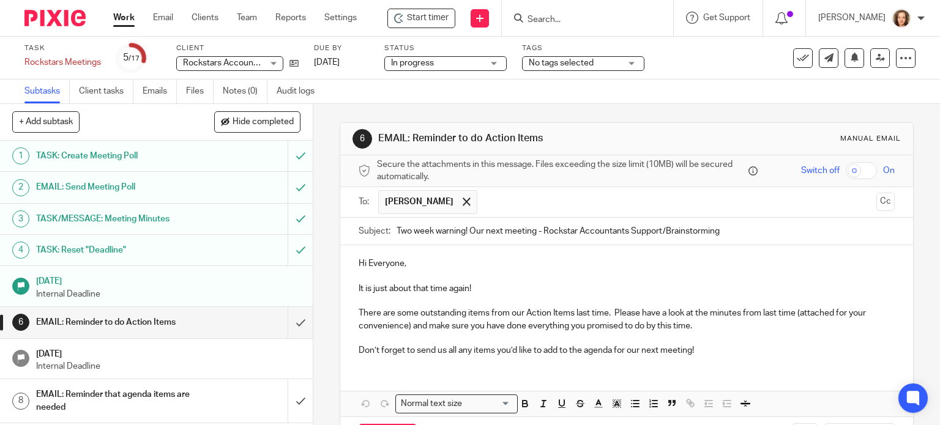
click at [525, 206] on input "text" at bounding box center [678, 202] width 388 height 24
click at [577, 195] on ul "Courtney Repchinsky Darren Buma" at bounding box center [627, 202] width 499 height 30
click at [591, 200] on input "text" at bounding box center [729, 202] width 286 height 24
click at [689, 201] on input "text" at bounding box center [780, 202] width 183 height 24
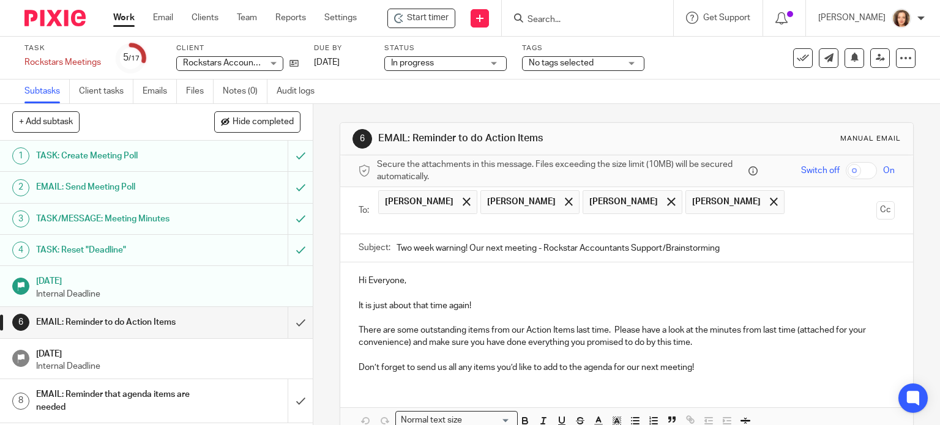
click at [753, 217] on input "text" at bounding box center [626, 224] width 490 height 14
click at [820, 204] on ul "Courtney Repchinsky Darren Buma Drew Tetz Graeme Boe Gen Segger" at bounding box center [627, 210] width 499 height 47
click at [407, 223] on input "text" at bounding box center [626, 224] width 490 height 14
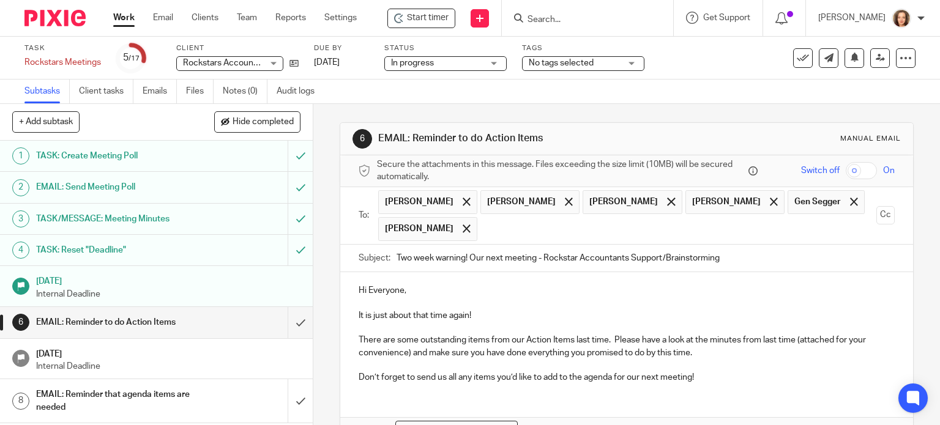
click at [497, 228] on input "text" at bounding box center [678, 229] width 388 height 24
click at [586, 227] on input "text" at bounding box center [729, 229] width 286 height 24
click at [689, 225] on input "text" at bounding box center [780, 229] width 183 height 24
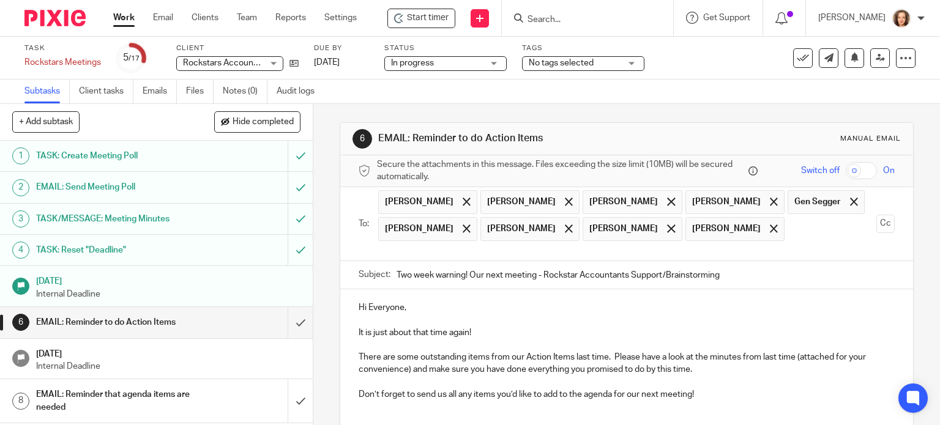
click at [774, 244] on input "text" at bounding box center [626, 251] width 490 height 14
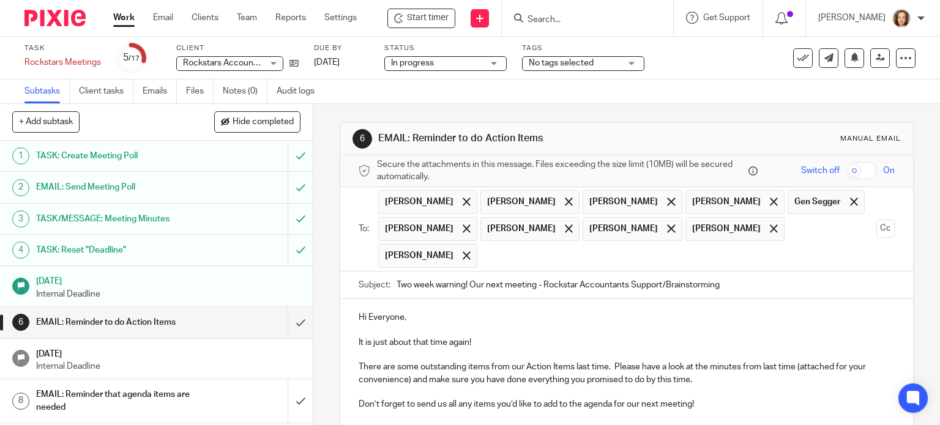
click at [484, 252] on input "text" at bounding box center [678, 256] width 388 height 24
click at [565, 252] on span at bounding box center [569, 256] width 8 height 8
click at [484, 252] on input "text" at bounding box center [678, 256] width 388 height 24
click at [586, 250] on input "text" at bounding box center [729, 256] width 286 height 24
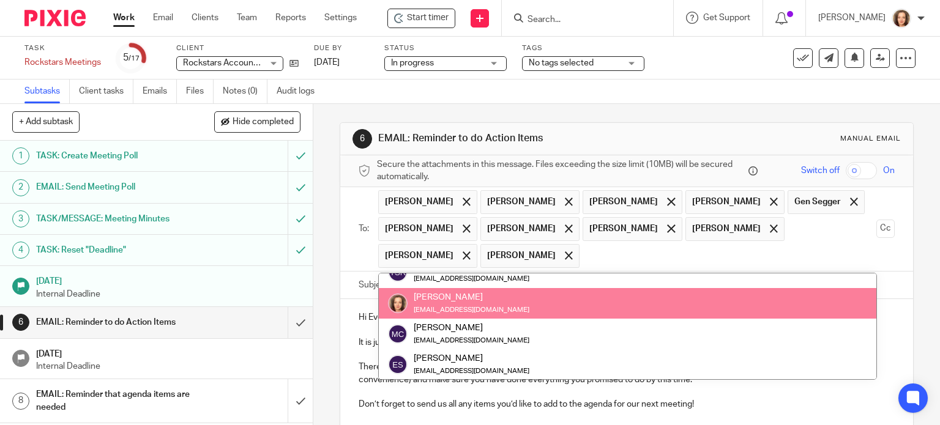
scroll to position [31, 0]
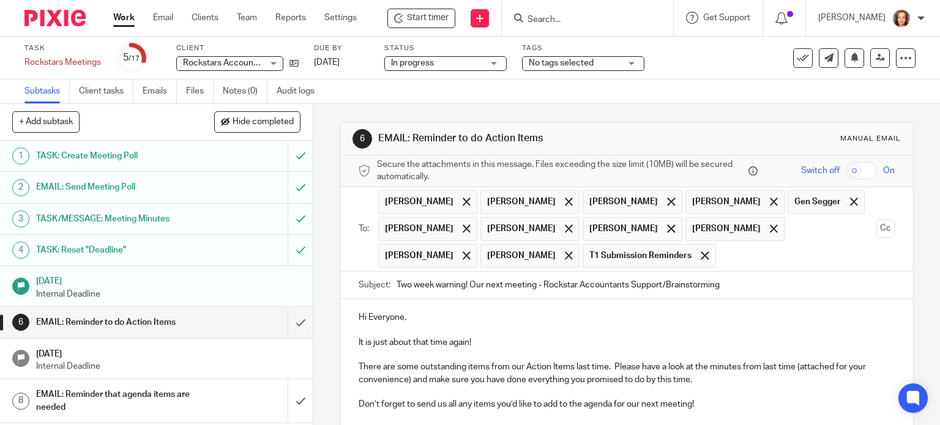
click at [883, 301] on div "Hi Everyone, It is just about that time again! There are some outstanding items…" at bounding box center [627, 359] width 574 height 121
click at [551, 340] on p "It is just about that time again!" at bounding box center [627, 343] width 537 height 12
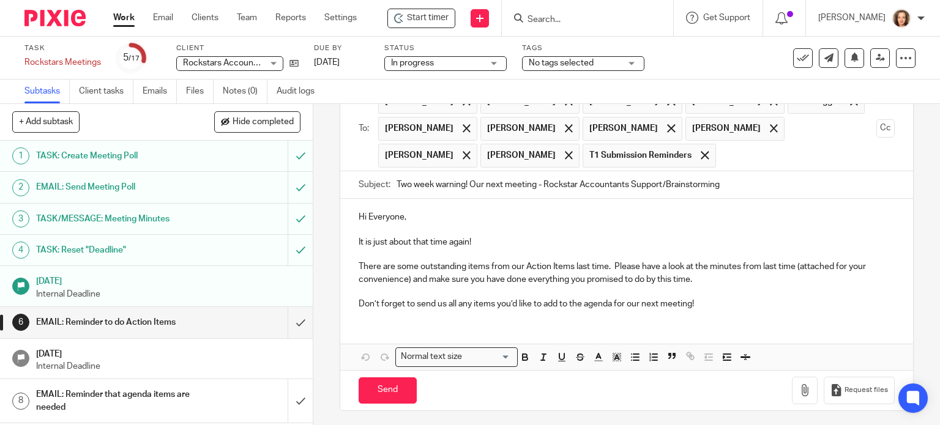
scroll to position [102, 0]
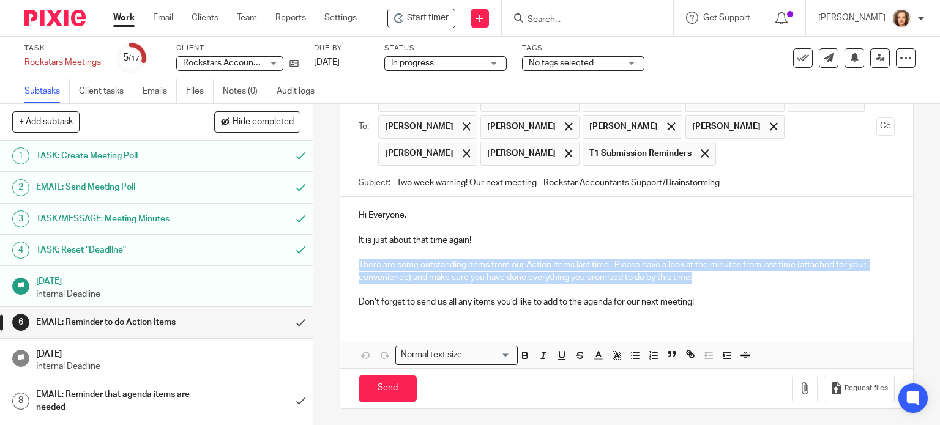
drag, startPoint x: 689, startPoint y: 271, endPoint x: 351, endPoint y: 265, distance: 337.4
click at [351, 265] on div "Hi Everyone, It is just about that time again! There are some outstanding items…" at bounding box center [627, 257] width 574 height 121
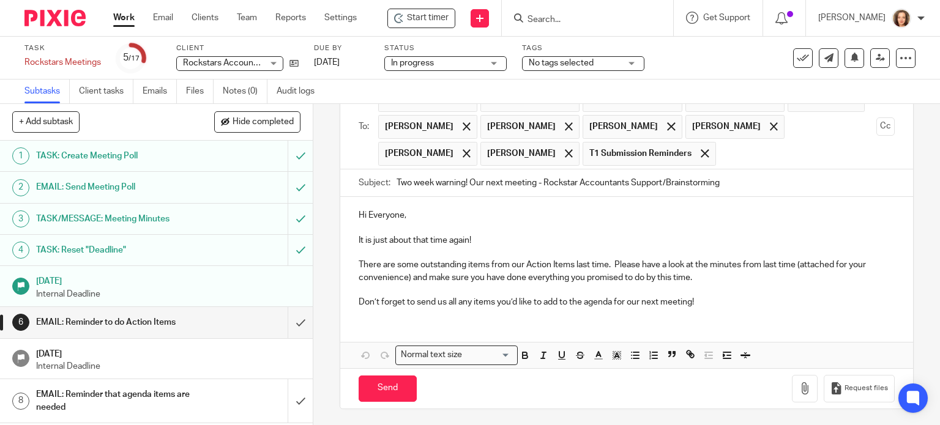
click at [701, 151] on span at bounding box center [705, 153] width 8 height 8
click at [586, 149] on input "text" at bounding box center [729, 154] width 286 height 24
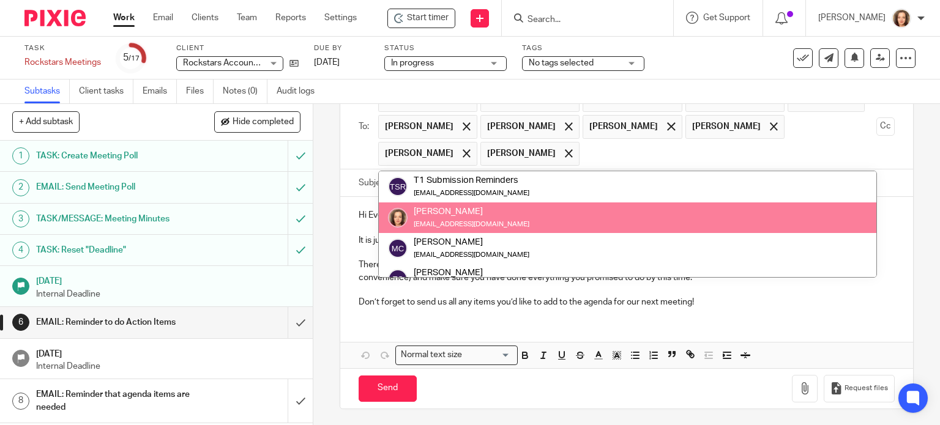
scroll to position [47, 0]
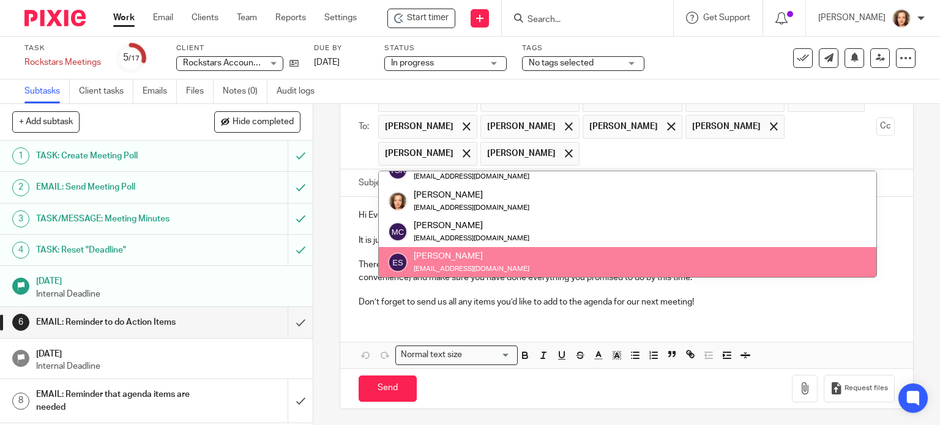
click at [771, 310] on div "Hi Everyone, It is just about that time again! There are some outstanding items…" at bounding box center [627, 257] width 574 height 121
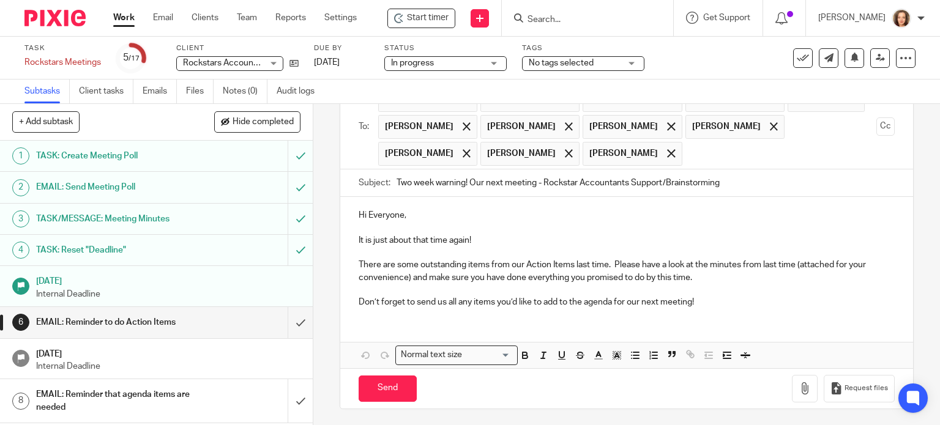
click at [485, 234] on p "It is just about that time again!" at bounding box center [627, 240] width 537 height 12
click at [492, 239] on p "It is just about that time again! Our Next meeting is Septebmer 17th" at bounding box center [627, 240] width 537 height 12
click at [618, 237] on p "It is just about that time again! Our next meeting is September 17th" at bounding box center [627, 240] width 537 height 12
click at [689, 279] on p "There are some outstanding items from our Action Items last time. Please have a…" at bounding box center [627, 271] width 537 height 25
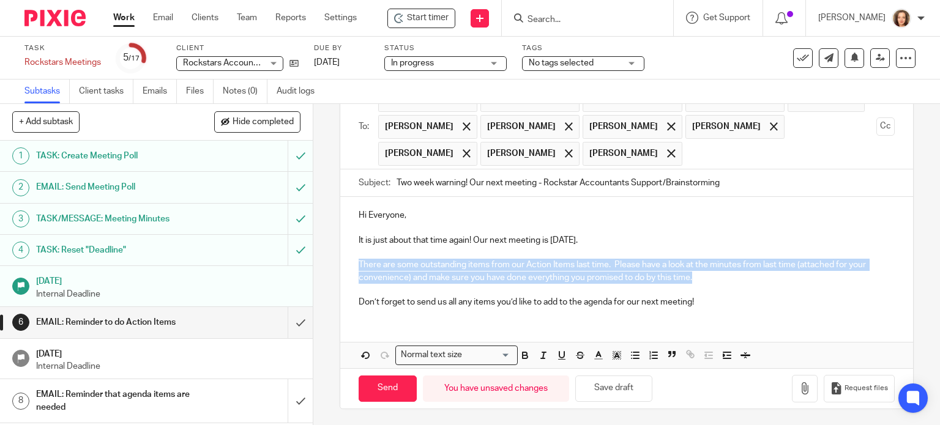
click at [359, 261] on p "There are some outstanding items from our Action Items last time. Please have a…" at bounding box center [627, 271] width 537 height 25
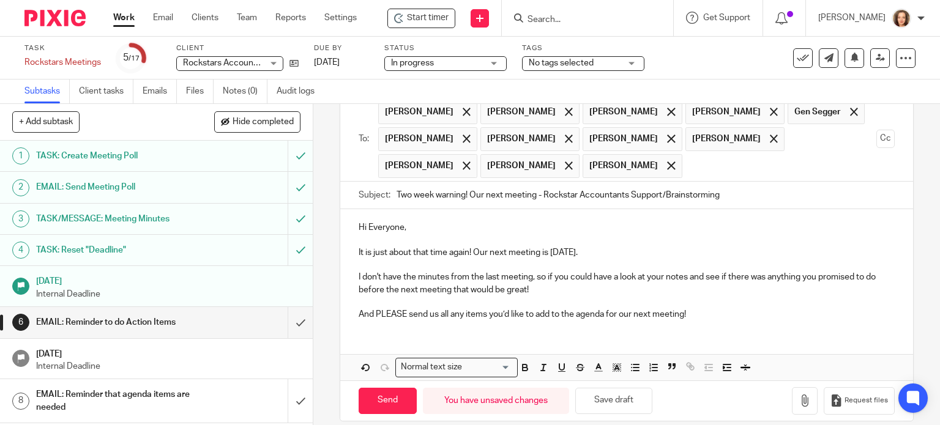
scroll to position [87, 0]
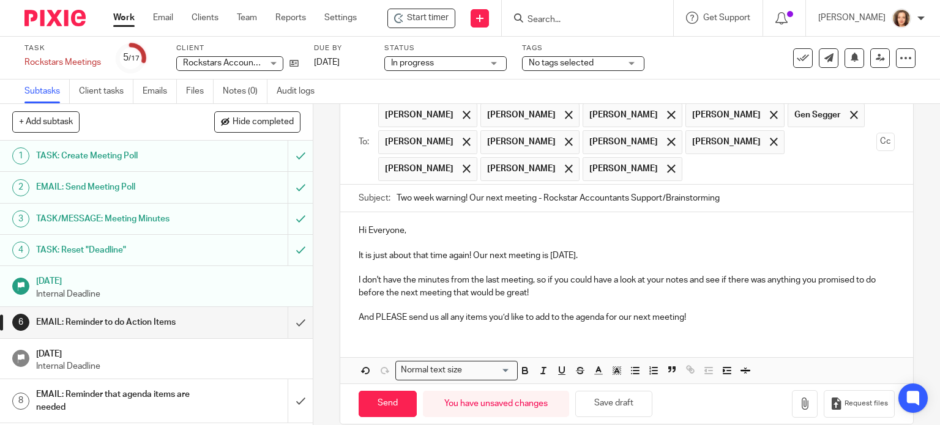
click at [627, 256] on p "It is just about that time again! Our next meeting is September 17th." at bounding box center [627, 256] width 537 height 12
click at [682, 318] on p "And PLEASE send us all any items you’d like to add to the agenda for our next m…" at bounding box center [627, 318] width 537 height 12
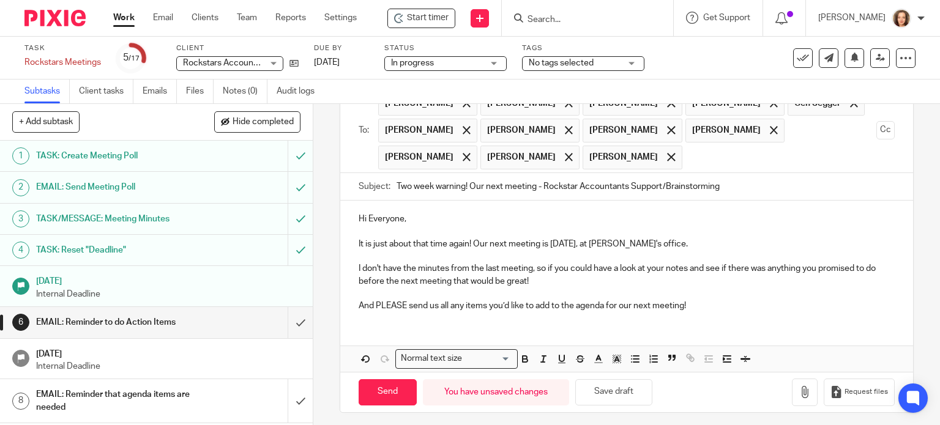
scroll to position [102, 0]
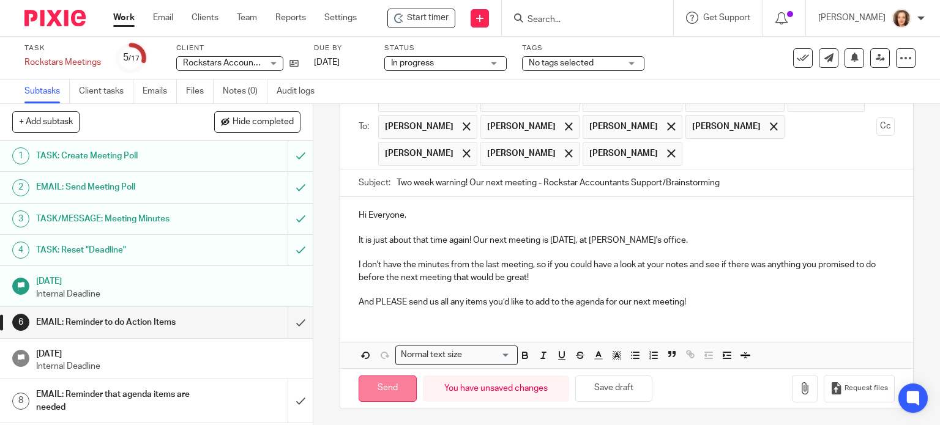
click at [380, 387] on input "Send" at bounding box center [388, 389] width 58 height 26
type input "Sent"
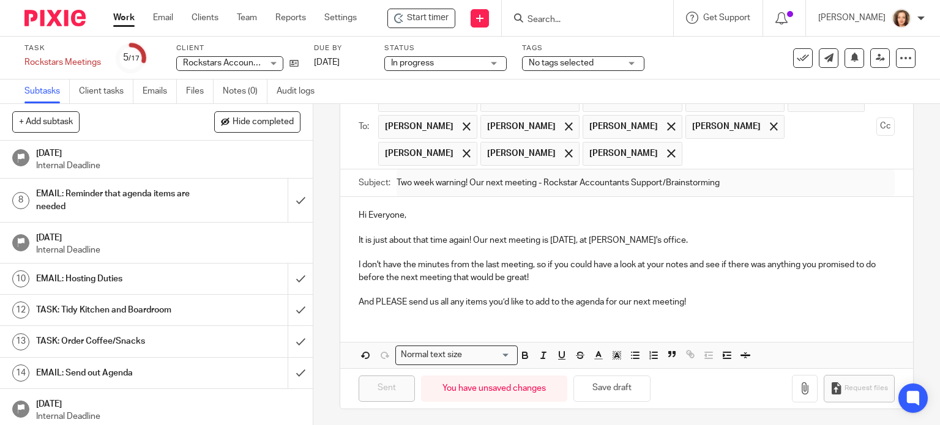
scroll to position [198, 0]
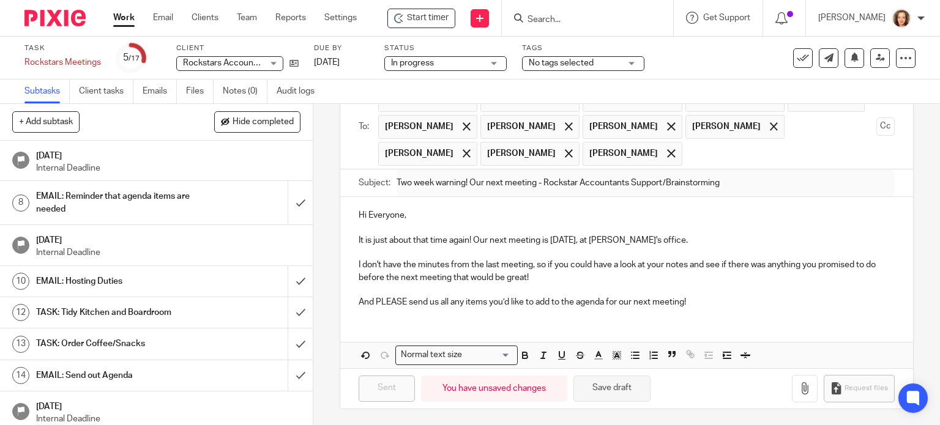
click at [616, 387] on button "Save draft" at bounding box center [612, 389] width 77 height 26
click at [659, 274] on p "I don't have the minutes from the last meeting, so if you could have a look at …" at bounding box center [627, 271] width 537 height 25
click at [575, 268] on p "I don't have the minutes from the last meeting, so if you could have a look at …" at bounding box center [627, 271] width 537 height 25
click at [159, 91] on link "Emails" at bounding box center [160, 92] width 34 height 24
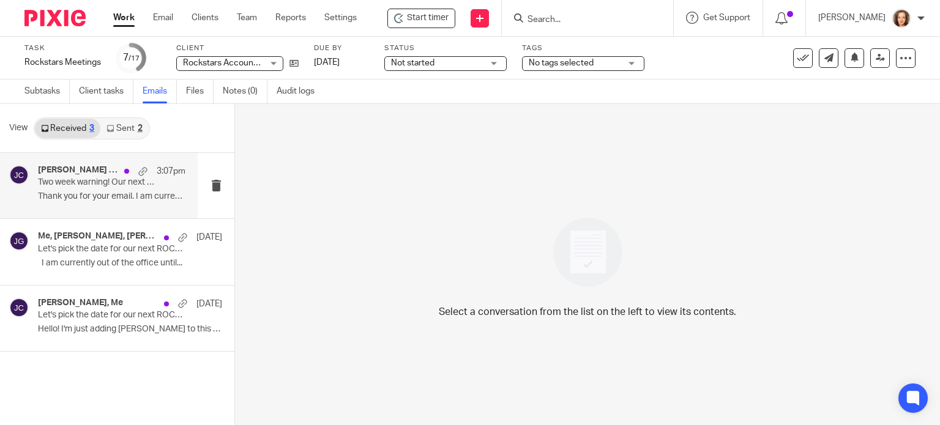
click at [122, 201] on p "Thank you for your email. I am currently..." at bounding box center [112, 197] width 148 height 10
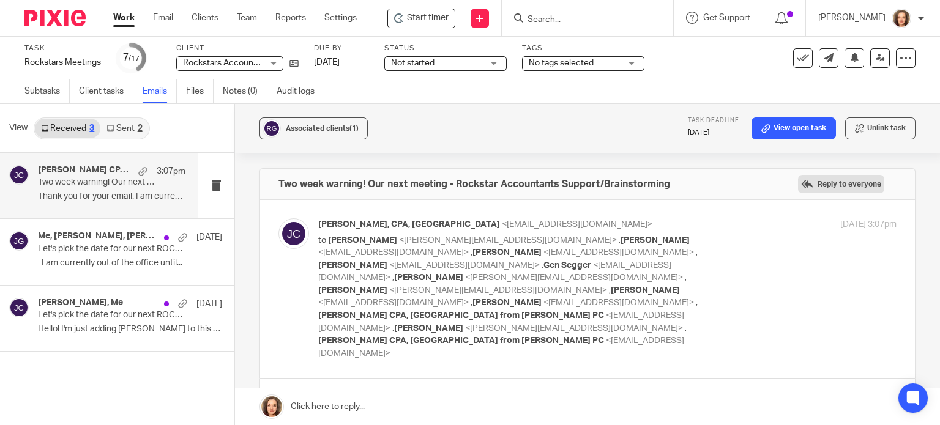
click at [828, 181] on label "Reply to everyone" at bounding box center [841, 184] width 86 height 18
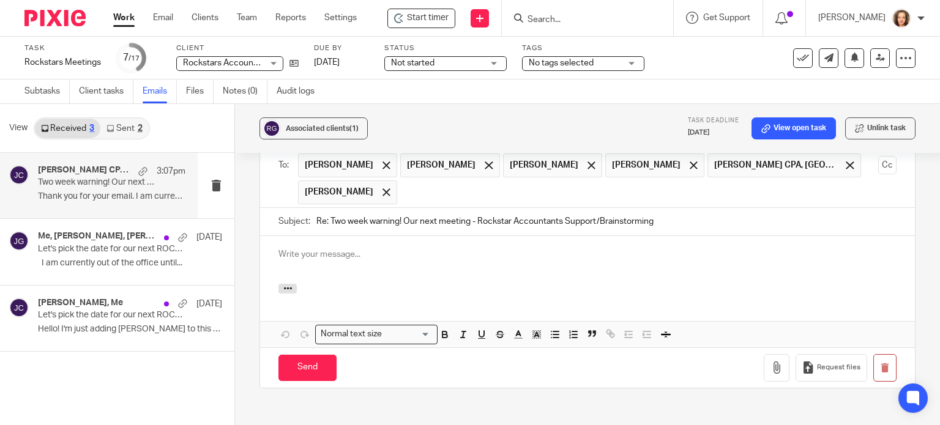
click at [358, 249] on p at bounding box center [588, 255] width 618 height 12
click at [338, 249] on p "Sorry! It was a 3 week warning, lol. My brain is a week a head of itself appare…" at bounding box center [588, 255] width 618 height 12
drag, startPoint x: 453, startPoint y: 184, endPoint x: 460, endPoint y: 183, distance: 7.4
click at [460, 249] on p "Sorry! It was a 4 week warning, lol. My brain is a week a head of itself appare…" at bounding box center [588, 255] width 618 height 12
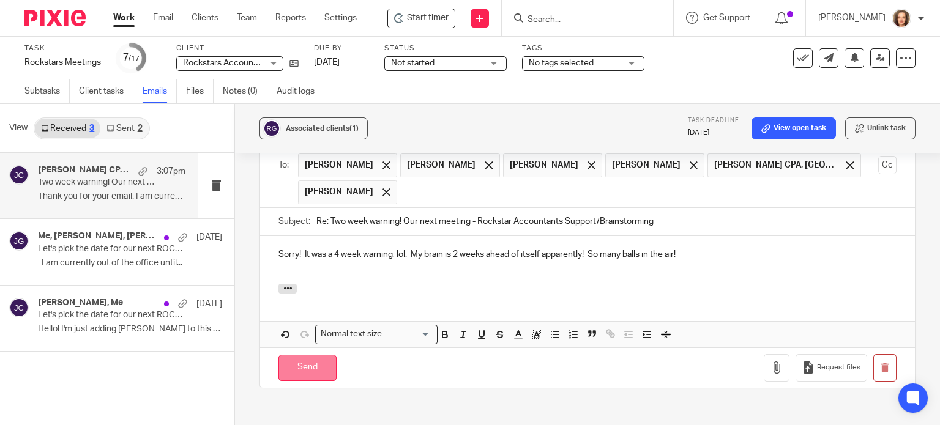
click at [308, 355] on input "Send" at bounding box center [308, 368] width 58 height 26
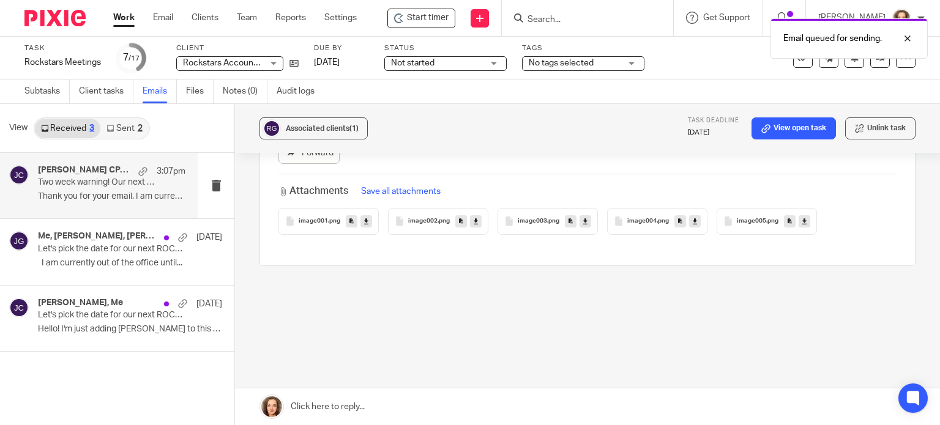
scroll to position [531, 0]
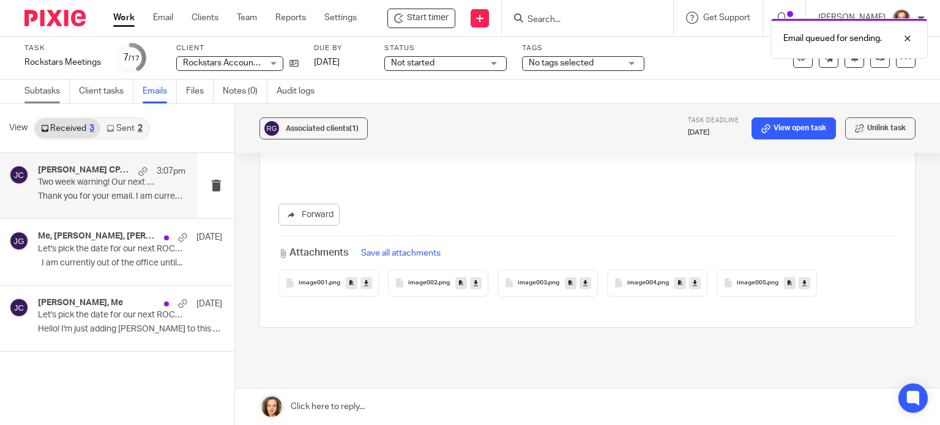
click at [27, 88] on link "Subtasks" at bounding box center [46, 92] width 45 height 24
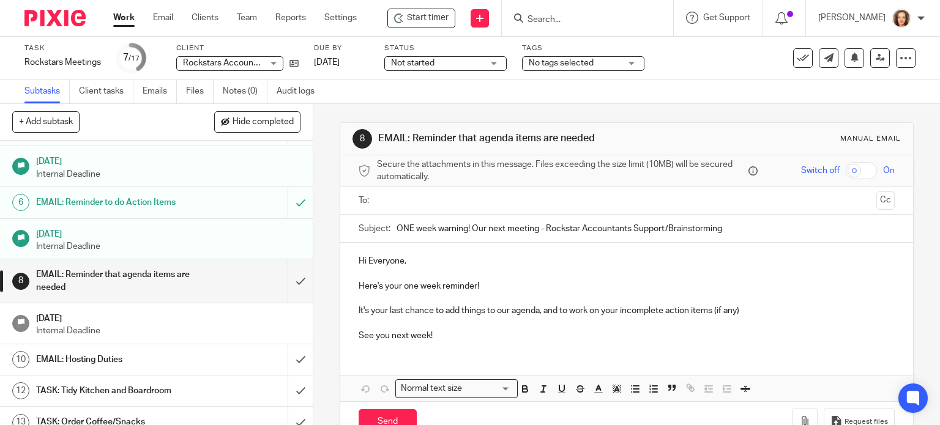
scroll to position [92, 0]
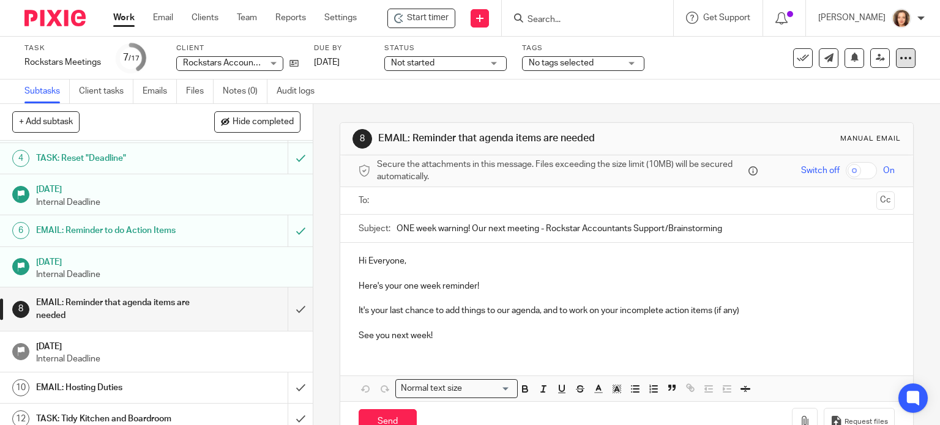
click at [900, 61] on icon at bounding box center [906, 58] width 12 height 12
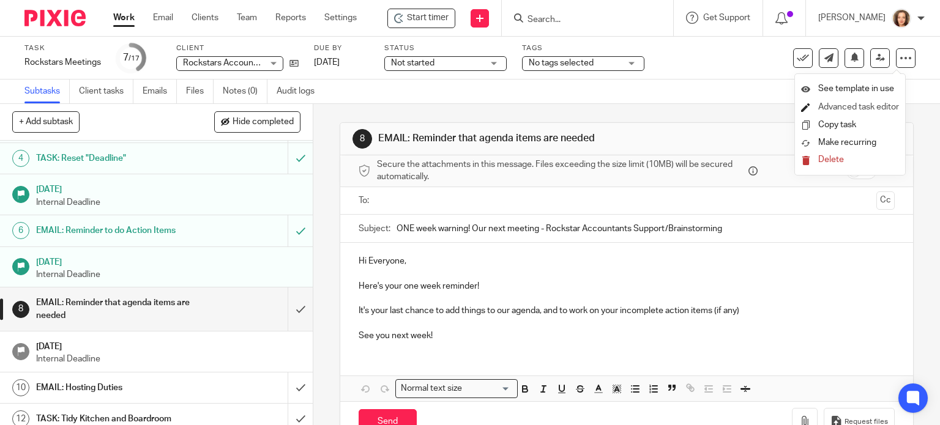
click at [860, 105] on link "Advanced task editor" at bounding box center [859, 107] width 81 height 9
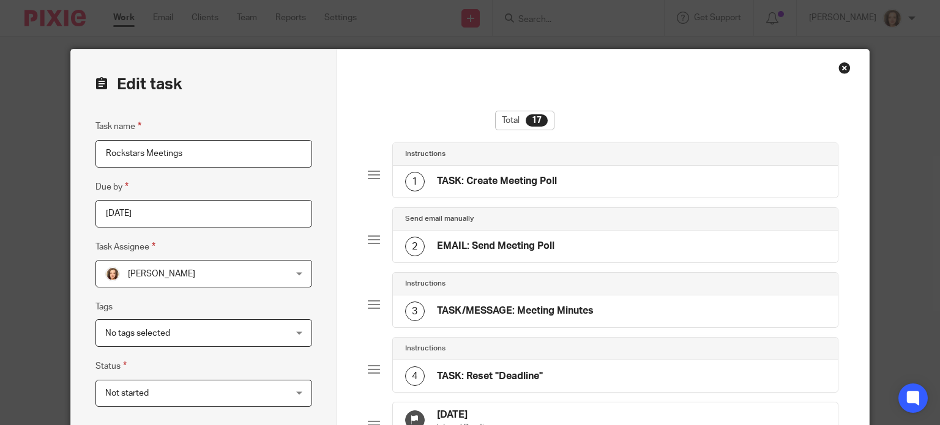
click at [841, 66] on div "Close this dialog window" at bounding box center [845, 68] width 12 height 12
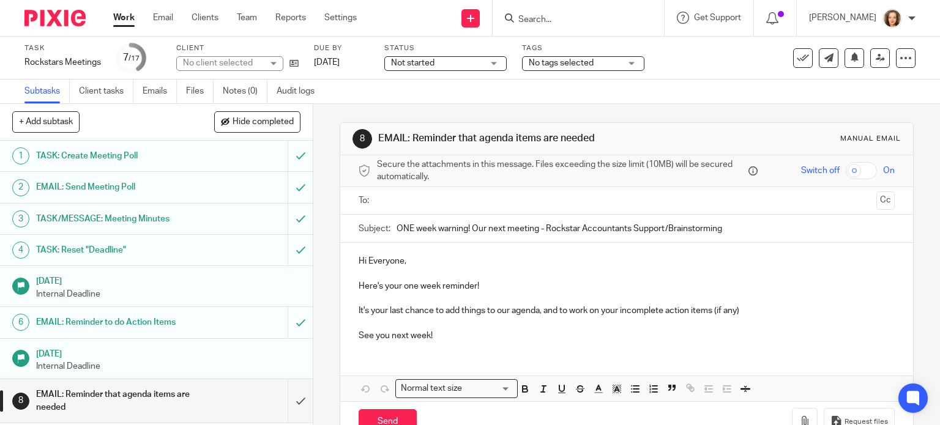
click at [900, 61] on icon at bounding box center [906, 58] width 12 height 12
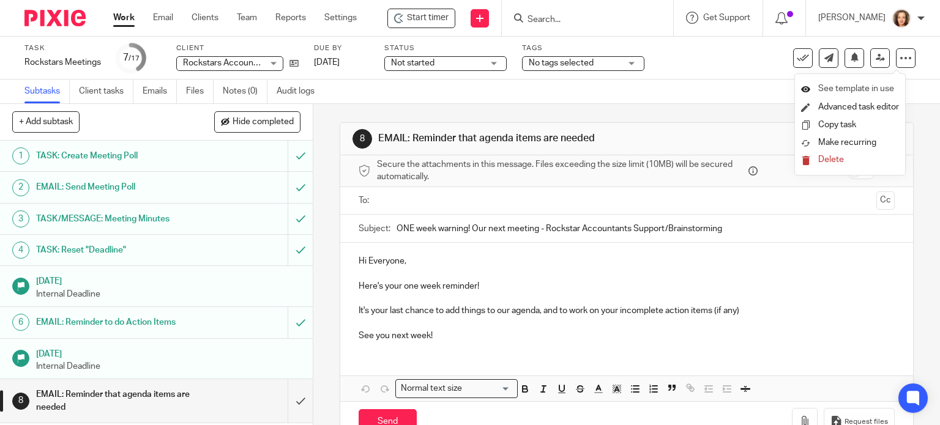
click at [868, 85] on span "See template in use" at bounding box center [857, 88] width 76 height 9
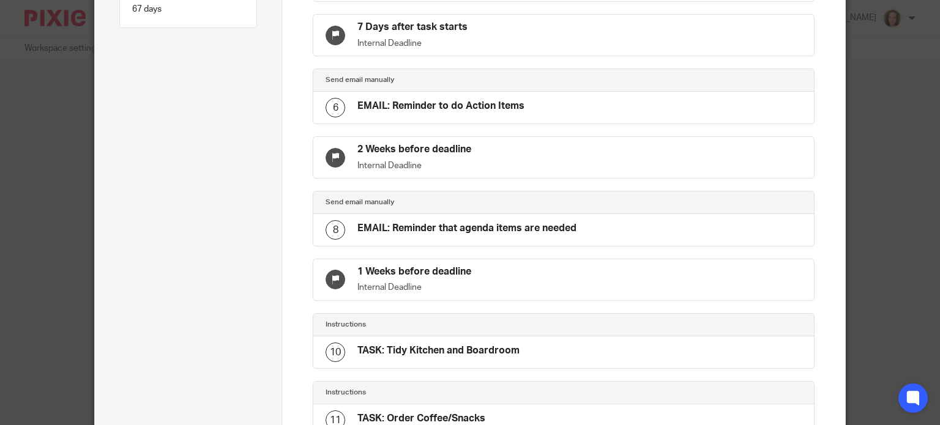
scroll to position [427, 0]
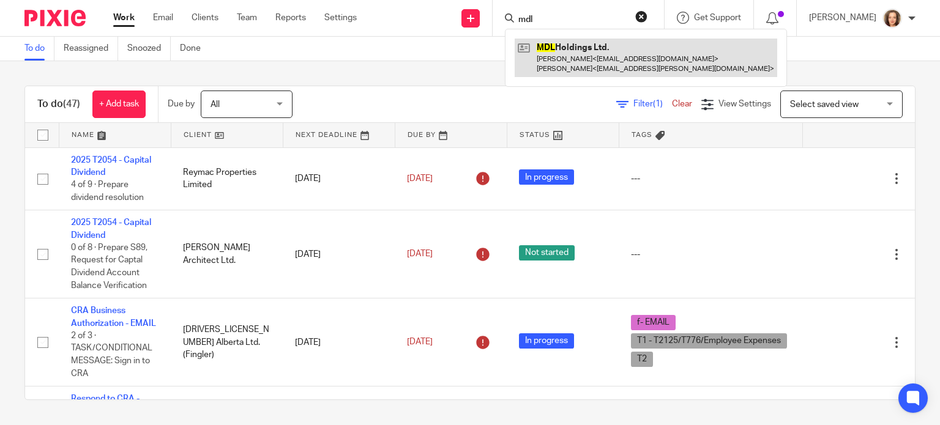
type input "mdl"
click at [571, 46] on link at bounding box center [646, 58] width 263 height 38
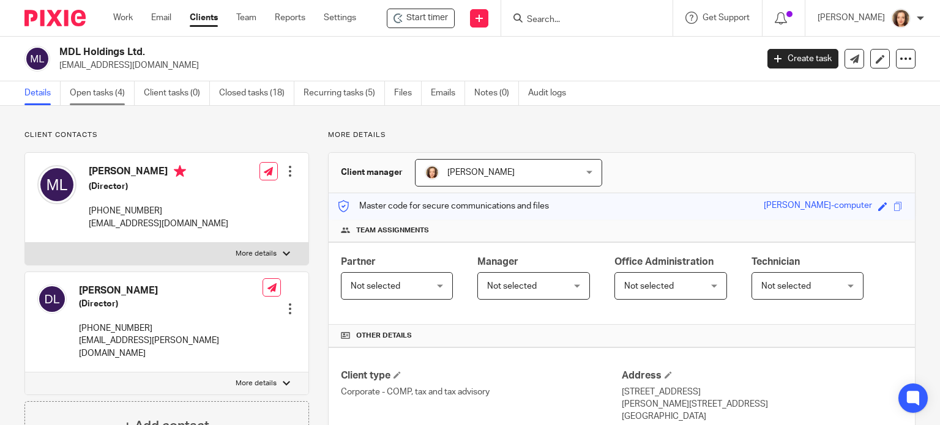
click at [110, 97] on link "Open tasks (4)" at bounding box center [102, 93] width 65 height 24
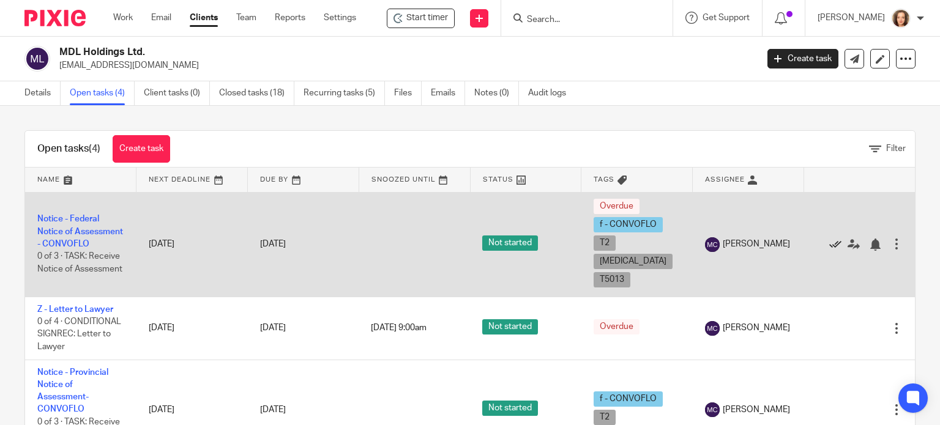
click at [830, 242] on icon at bounding box center [836, 245] width 12 height 12
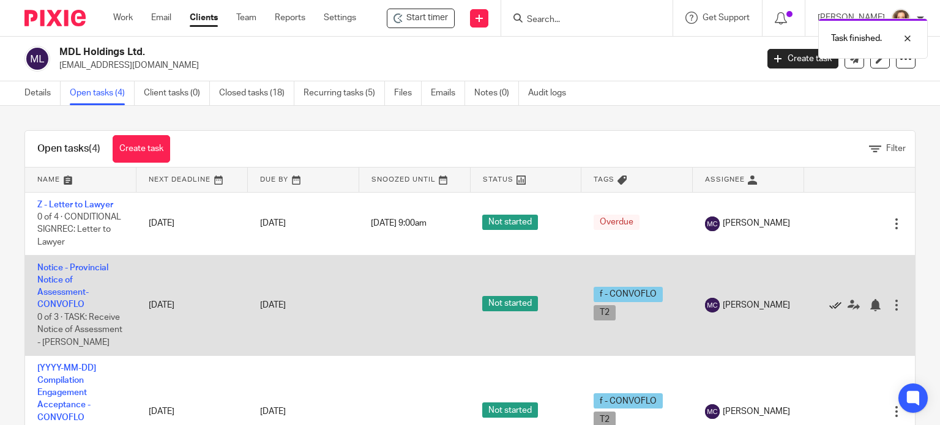
click at [830, 312] on icon at bounding box center [836, 305] width 12 height 12
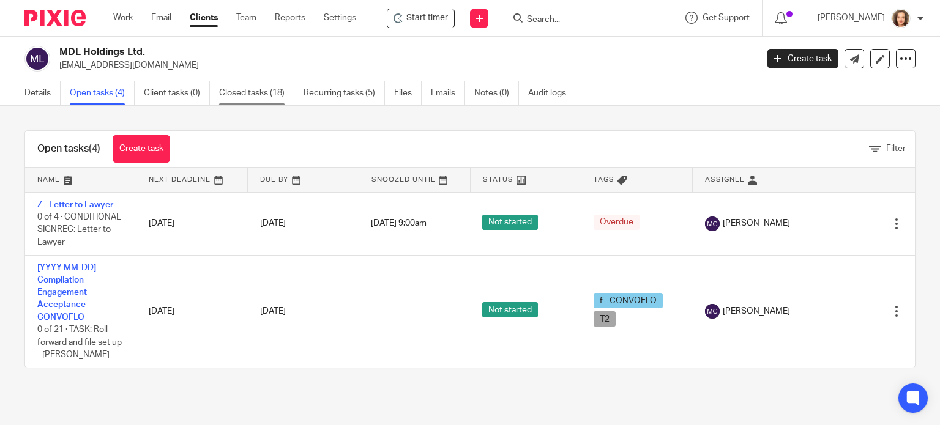
click at [262, 94] on link "Closed tasks (18)" at bounding box center [256, 93] width 75 height 24
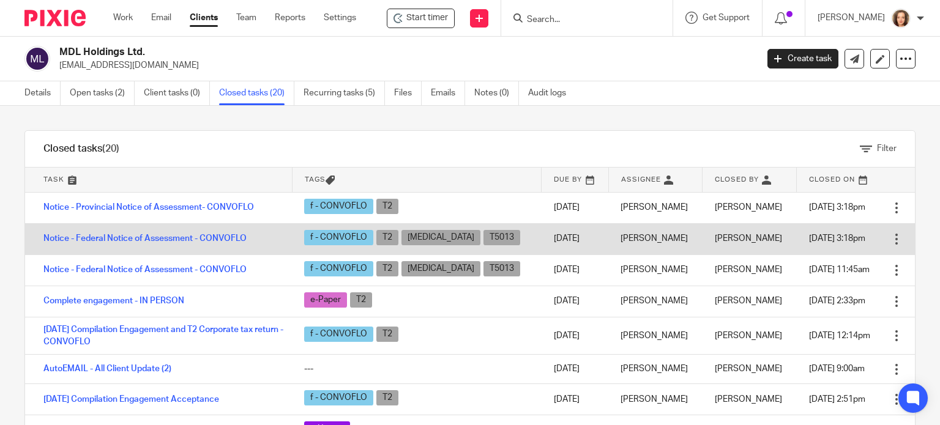
click at [891, 237] on div at bounding box center [897, 239] width 12 height 12
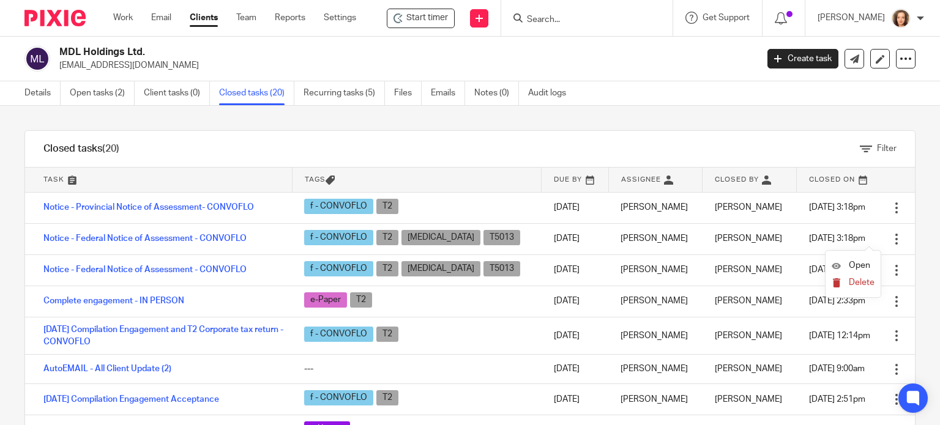
click at [856, 281] on span "Delete" at bounding box center [862, 283] width 26 height 9
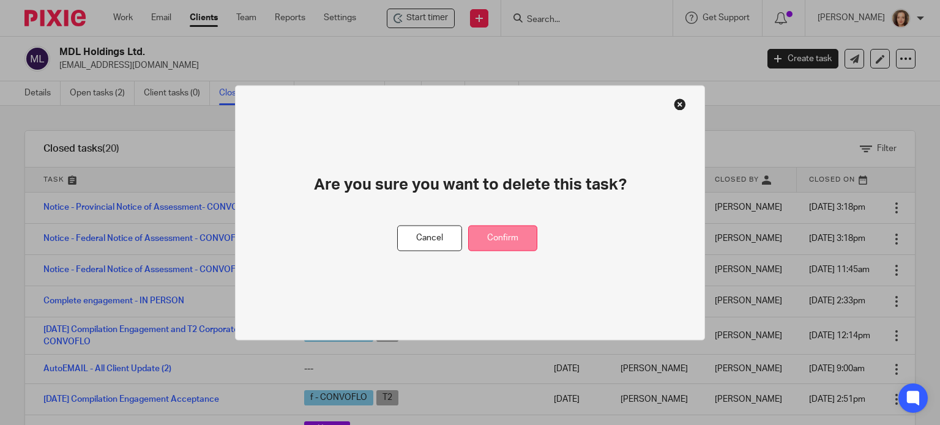
click at [509, 239] on button "Confirm" at bounding box center [502, 238] width 69 height 26
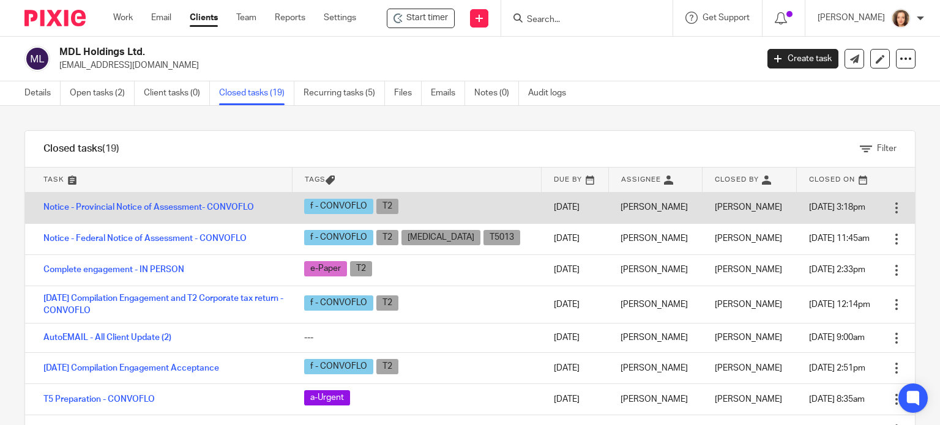
click at [891, 208] on div at bounding box center [897, 208] width 12 height 12
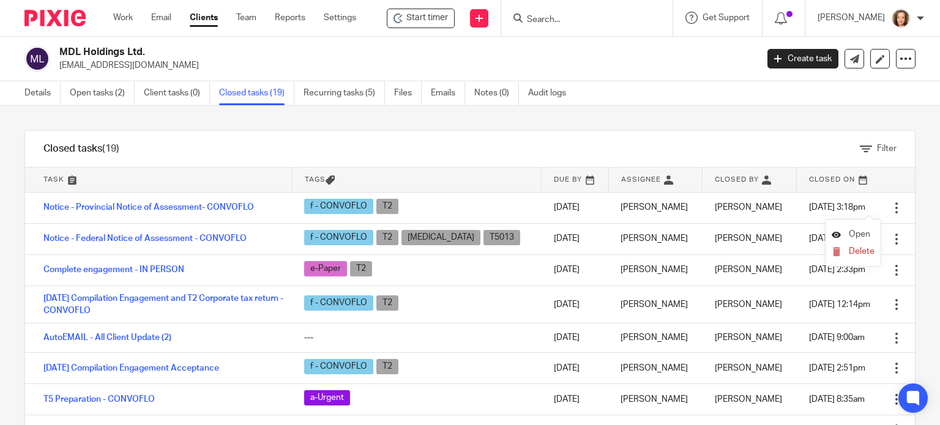
click at [863, 231] on span "Open" at bounding box center [859, 234] width 21 height 9
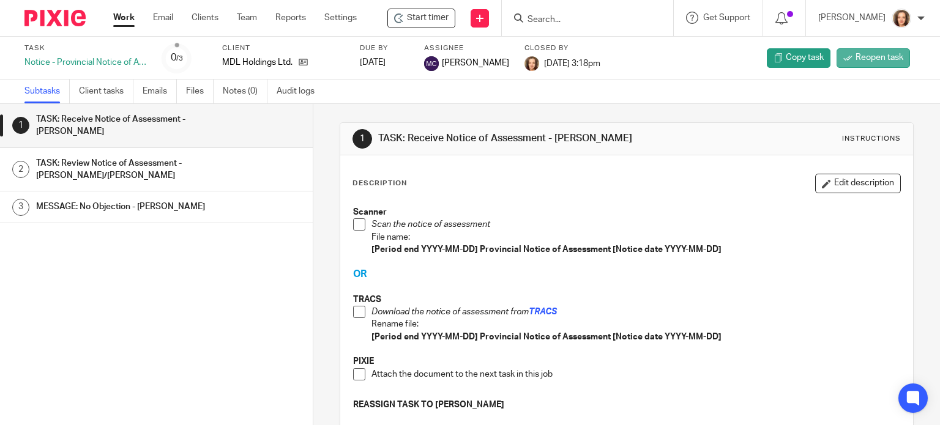
click at [860, 54] on span "Reopen task" at bounding box center [880, 57] width 48 height 12
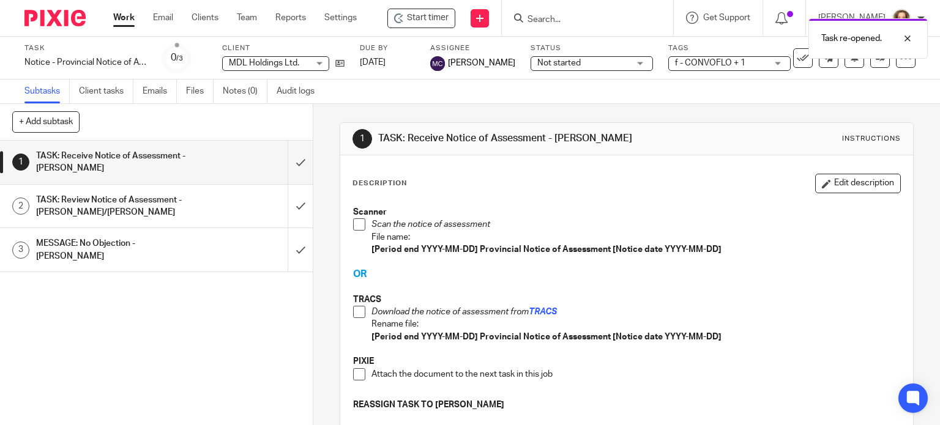
click at [203, 119] on div "+ Add subtask Cancel + Add" at bounding box center [156, 122] width 313 height 37
click at [340, 63] on icon at bounding box center [339, 63] width 9 height 9
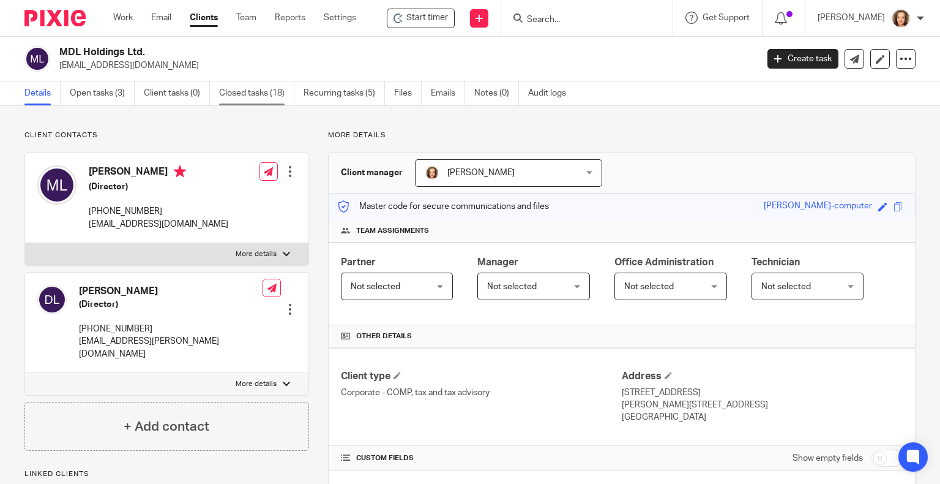
click at [247, 95] on link "Closed tasks (18)" at bounding box center [256, 93] width 75 height 24
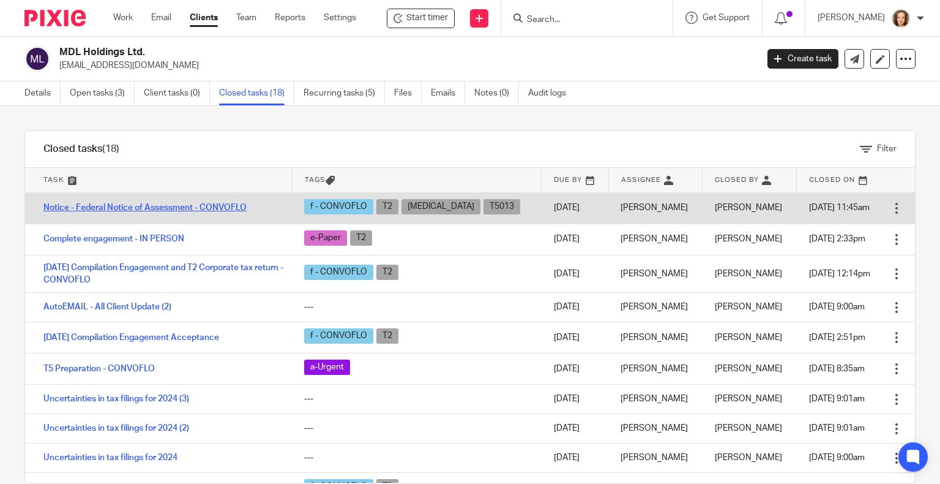
click at [180, 208] on link "Notice - Federal Notice of Assessment - CONVOFLO" at bounding box center [144, 207] width 203 height 9
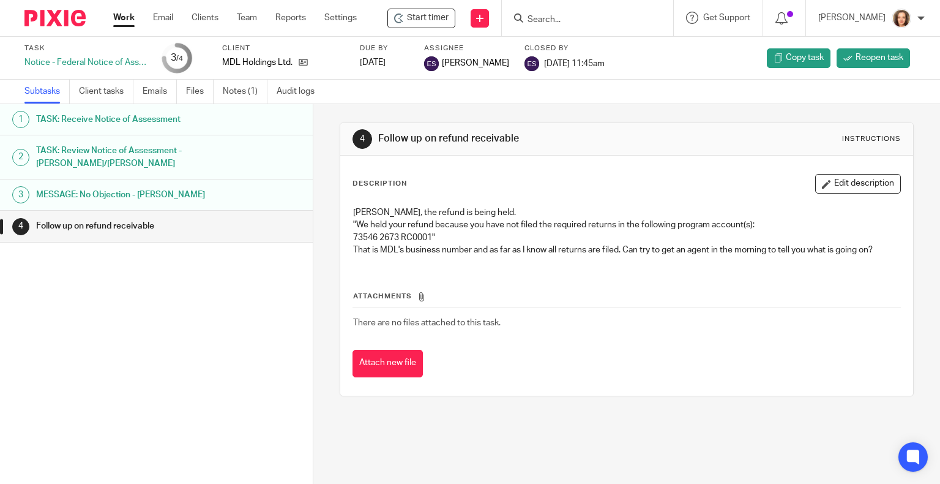
click at [623, 247] on p "73546 2673 RC0001" That is MDL's business number and as far as I know all retur…" at bounding box center [627, 243] width 548 height 25
click at [613, 125] on div "4 Follow up on refund receivable Instructions" at bounding box center [627, 139] width 574 height 32
click at [440, 17] on span "Start timer" at bounding box center [428, 18] width 42 height 13
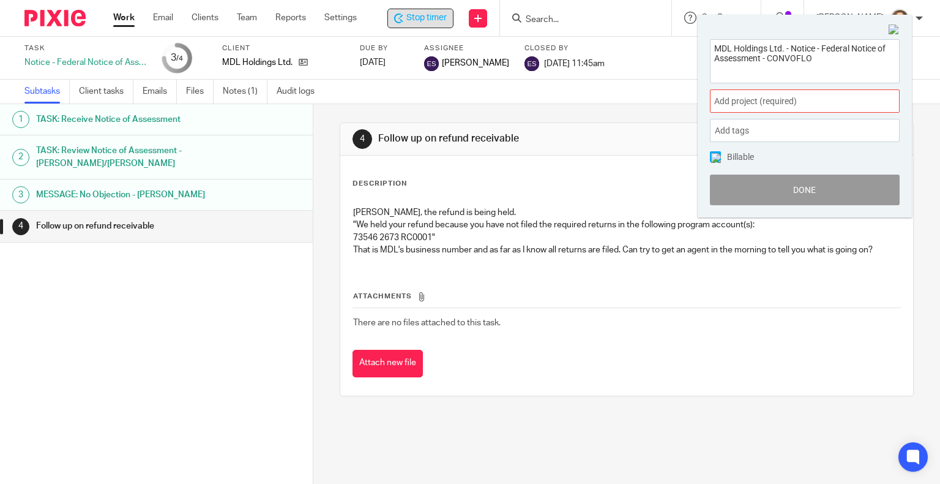
drag, startPoint x: 820, startPoint y: 62, endPoint x: 675, endPoint y: 33, distance: 147.9
click at [675, 33] on body "Work Email Clients Team Reports Settings Work Email Clients Team Reports Settin…" at bounding box center [470, 242] width 940 height 484
click at [768, 103] on span "Add project (required) :" at bounding box center [791, 101] width 154 height 13
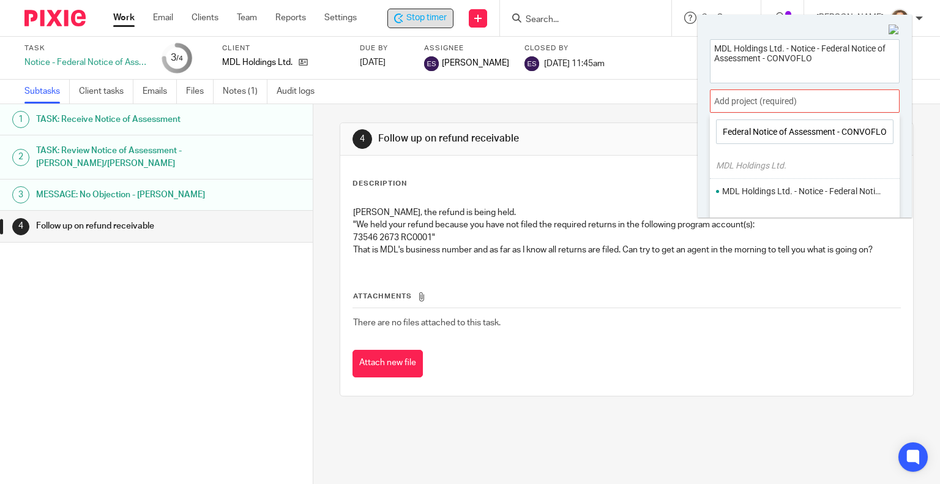
scroll to position [0, 118]
type input "MDL Holdings Ltd. - Notice - Federal Notice of Assessment - CONVOFLO"
click at [793, 187] on li "MDL Holdings Ltd. - Notice - Federal Notice of Assessment - CONVOFLO" at bounding box center [802, 191] width 160 height 13
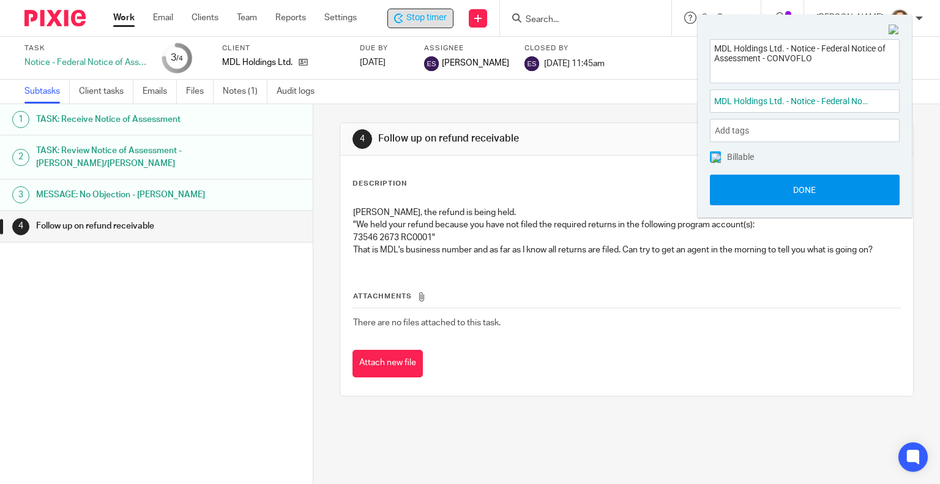
click at [800, 186] on button "Done" at bounding box center [805, 189] width 190 height 31
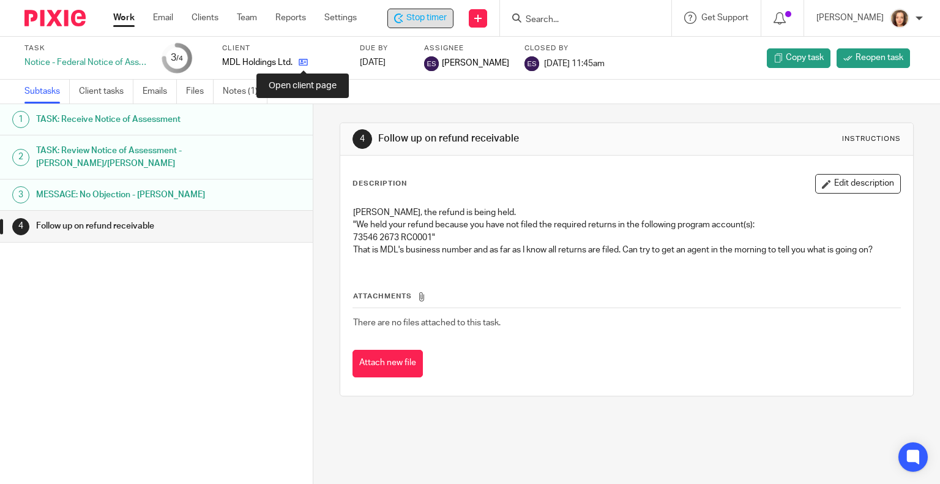
click at [302, 62] on icon at bounding box center [303, 62] width 9 height 9
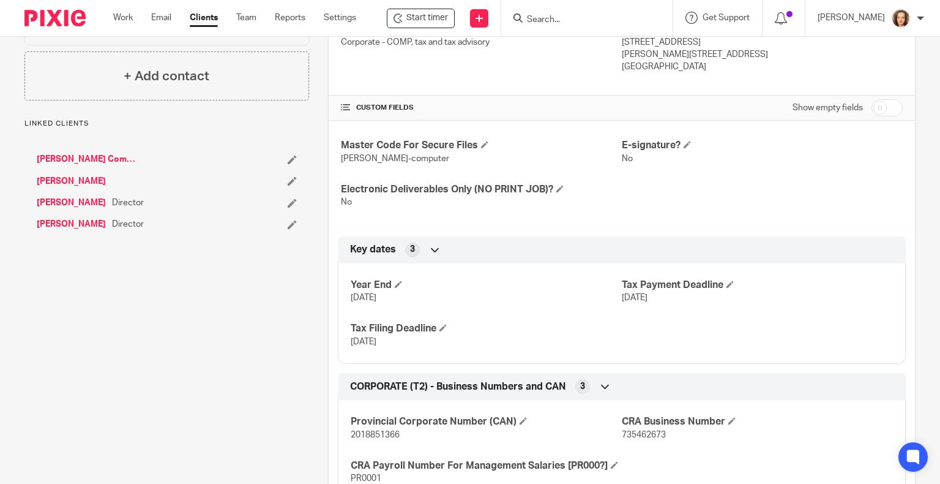
scroll to position [413, 0]
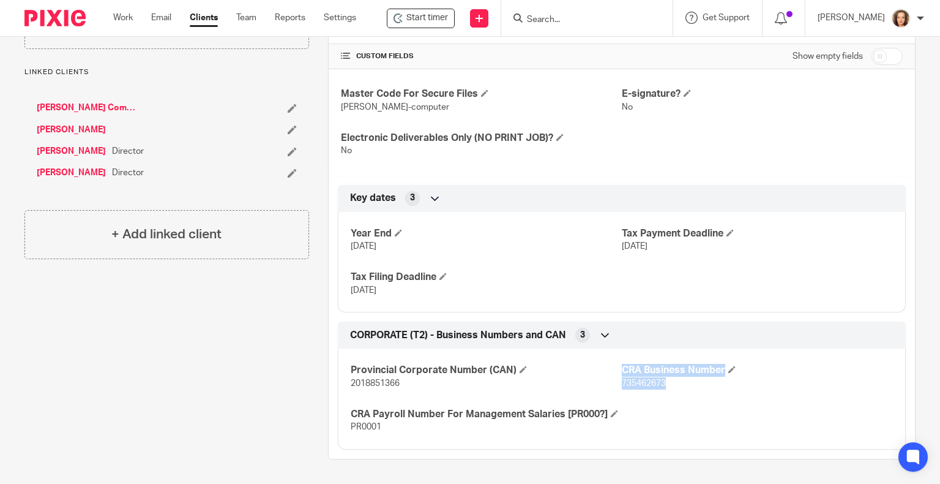
drag, startPoint x: 661, startPoint y: 371, endPoint x: 617, endPoint y: 372, distance: 44.1
click at [615, 372] on div "Provincial Corporate Number (CAN) 2018851366 CRA Business Number 735462673 CRA …" at bounding box center [622, 394] width 568 height 110
click at [622, 379] on span "735462673" at bounding box center [644, 383] width 44 height 9
drag, startPoint x: 667, startPoint y: 373, endPoint x: 620, endPoint y: 370, distance: 46.6
click at [622, 377] on p "735462673" at bounding box center [757, 383] width 271 height 12
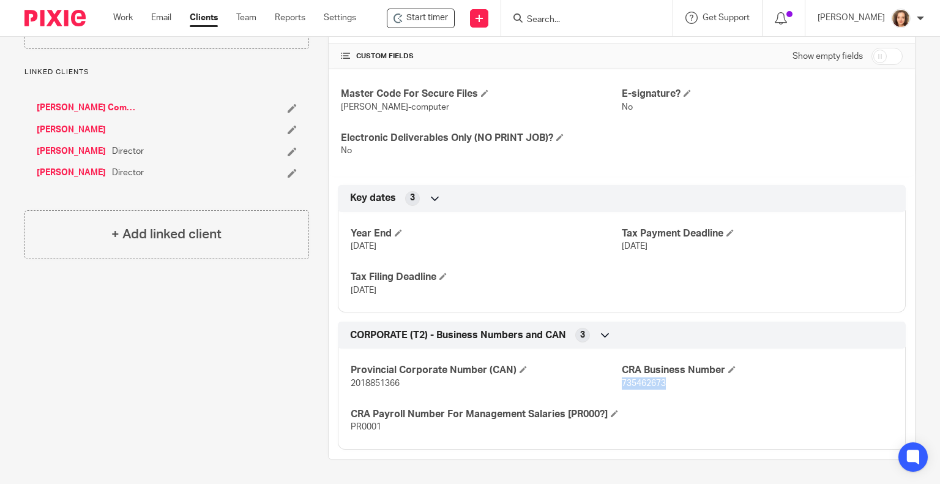
copy span "735462673"
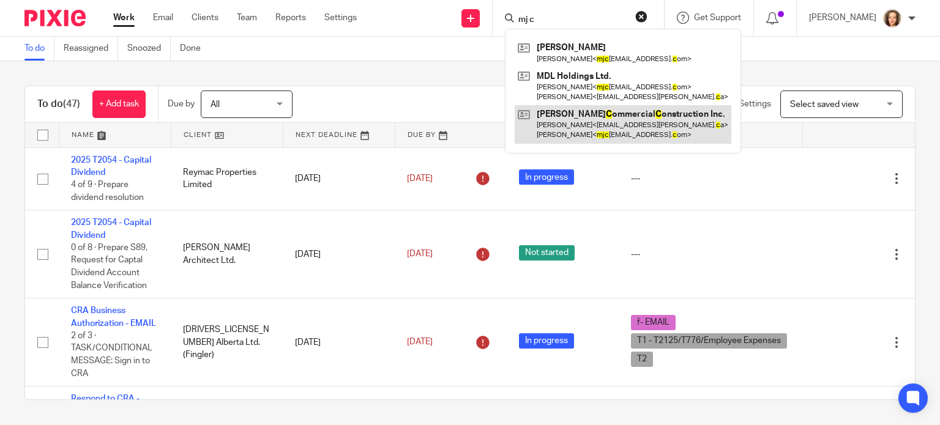
type input "mj c"
click at [597, 117] on link at bounding box center [623, 124] width 217 height 38
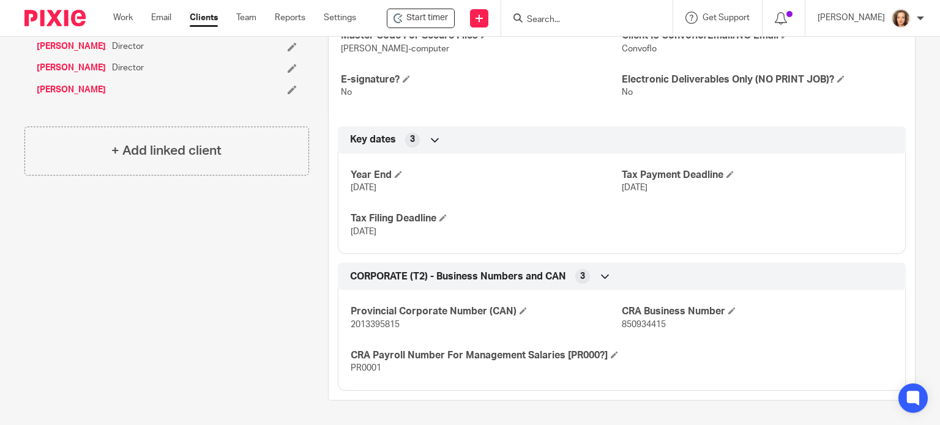
scroll to position [471, 0]
drag, startPoint x: 656, startPoint y: 311, endPoint x: 618, endPoint y: 309, distance: 38.6
click at [622, 319] on p "850934415" at bounding box center [757, 325] width 271 height 12
